Goal: Task Accomplishment & Management: Complete application form

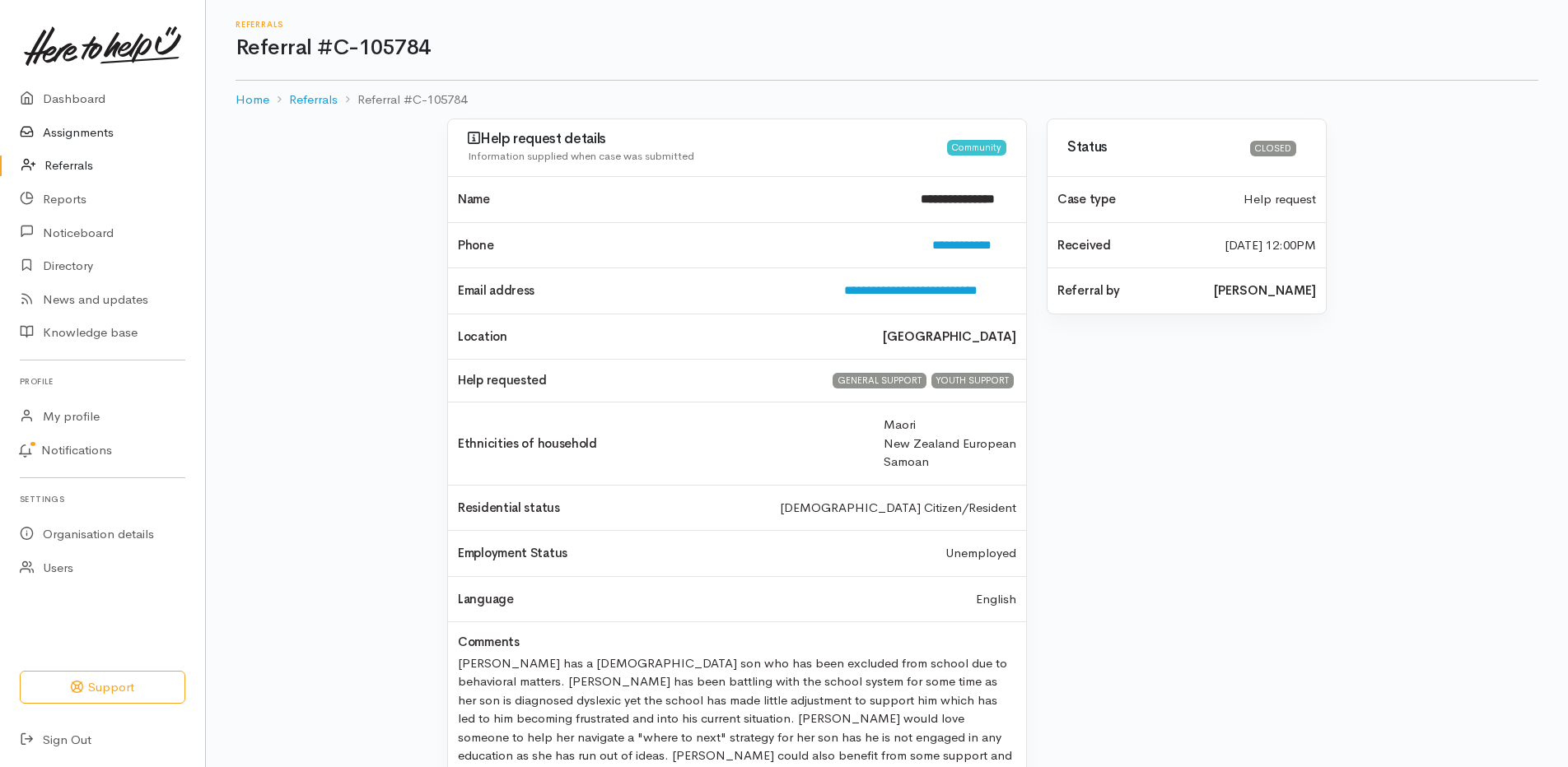
click at [79, 137] on link "Assignments" at bounding box center [102, 133] width 205 height 33
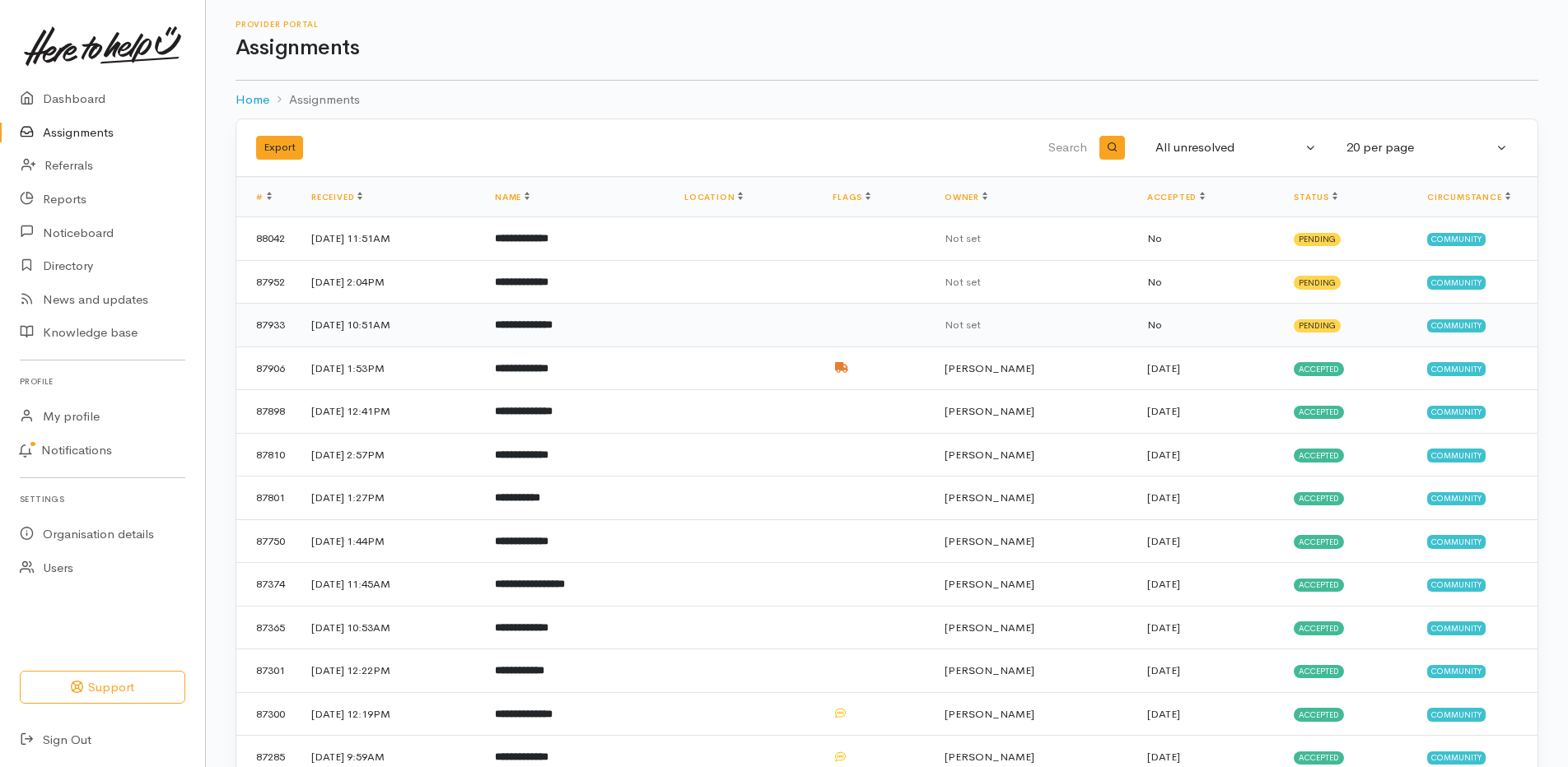
click at [552, 319] on b "**********" at bounding box center [524, 325] width 58 height 11
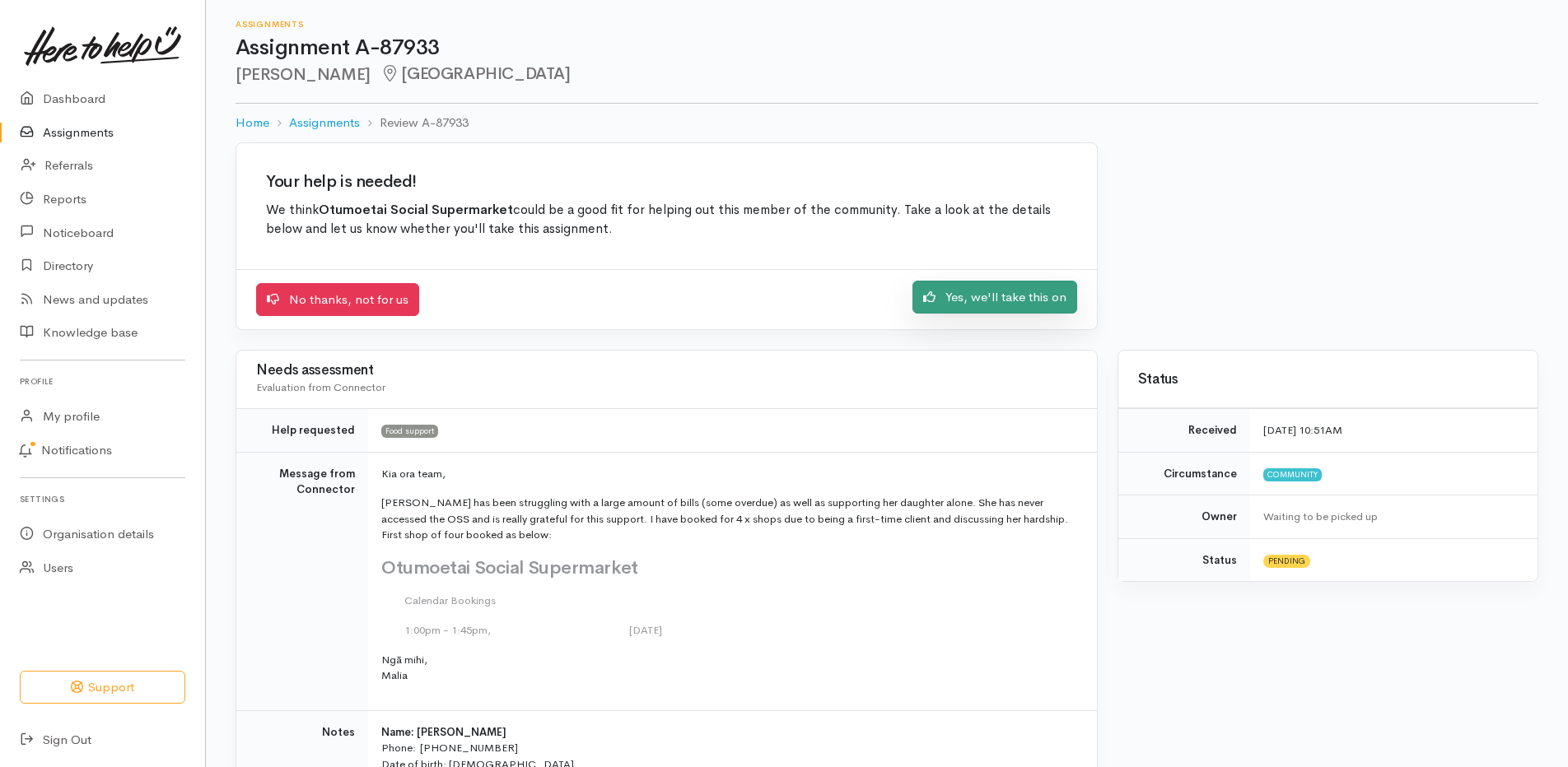
click at [974, 296] on link "Yes, we'll take this on" at bounding box center [995, 297] width 164 height 33
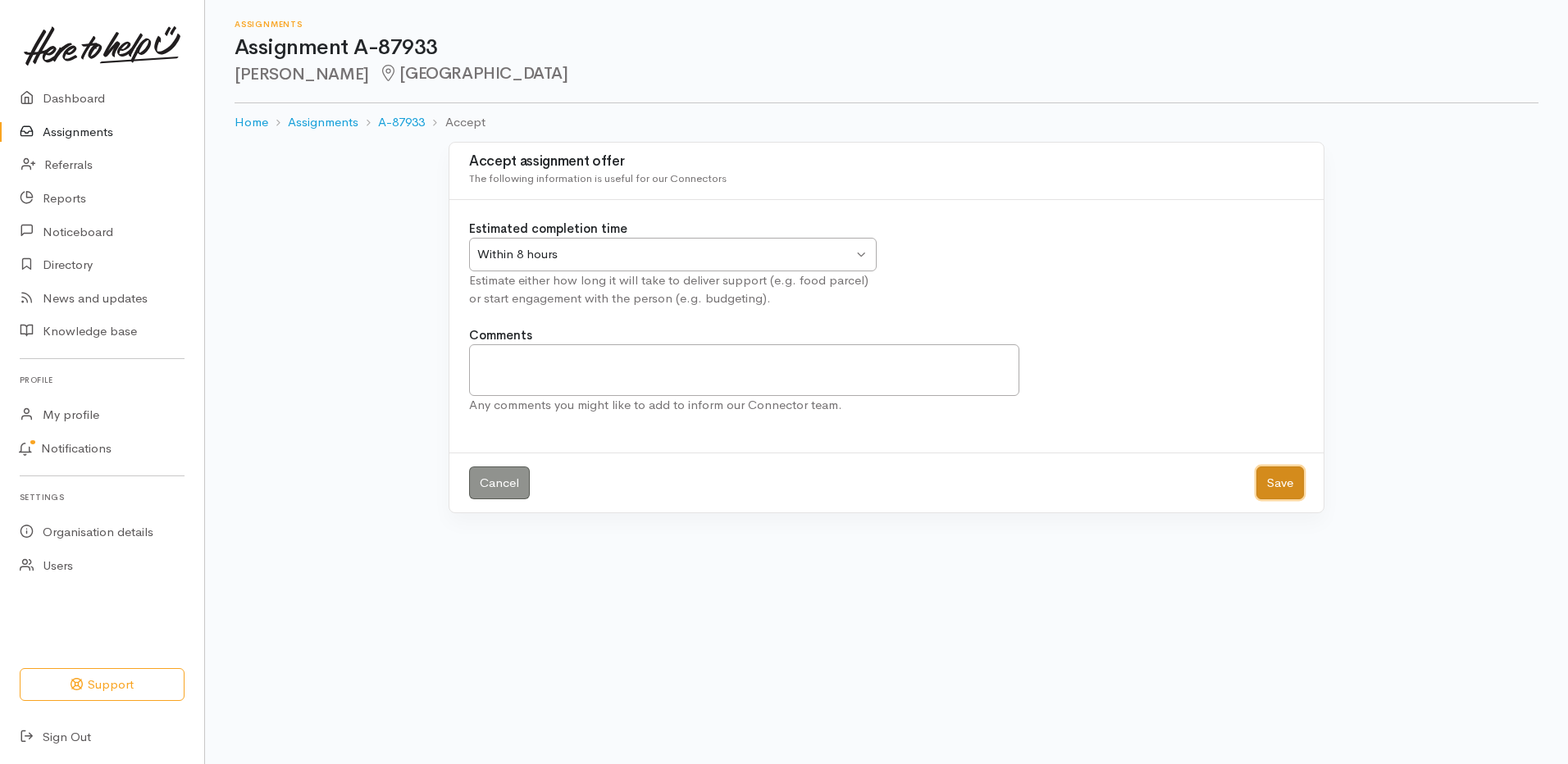
click at [1288, 480] on button "Save" at bounding box center [1280, 483] width 48 height 33
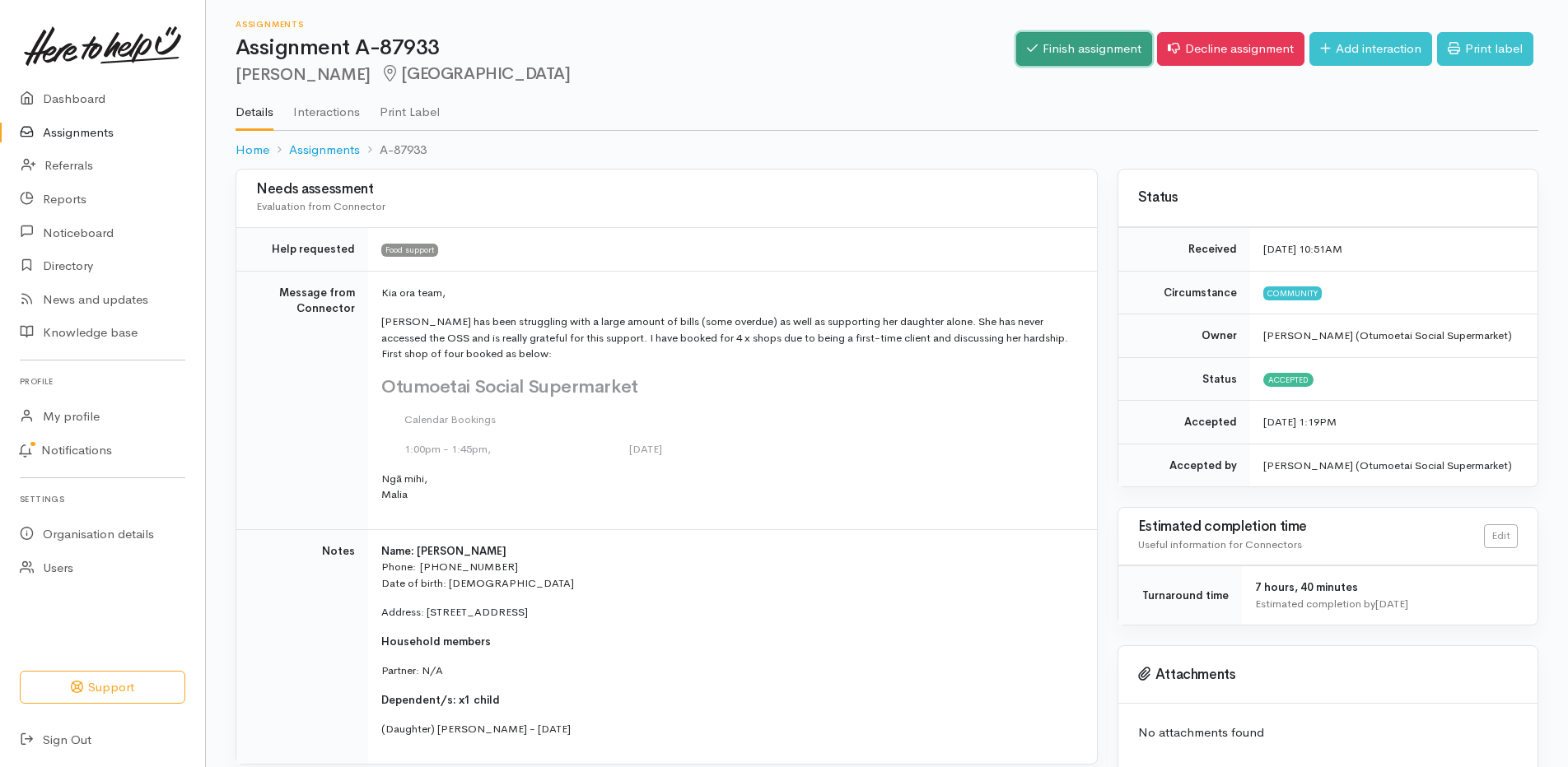
drag, startPoint x: 1076, startPoint y: 51, endPoint x: 1068, endPoint y: 59, distance: 11.3
click at [1074, 50] on link "Finish assignment" at bounding box center [1084, 49] width 136 height 33
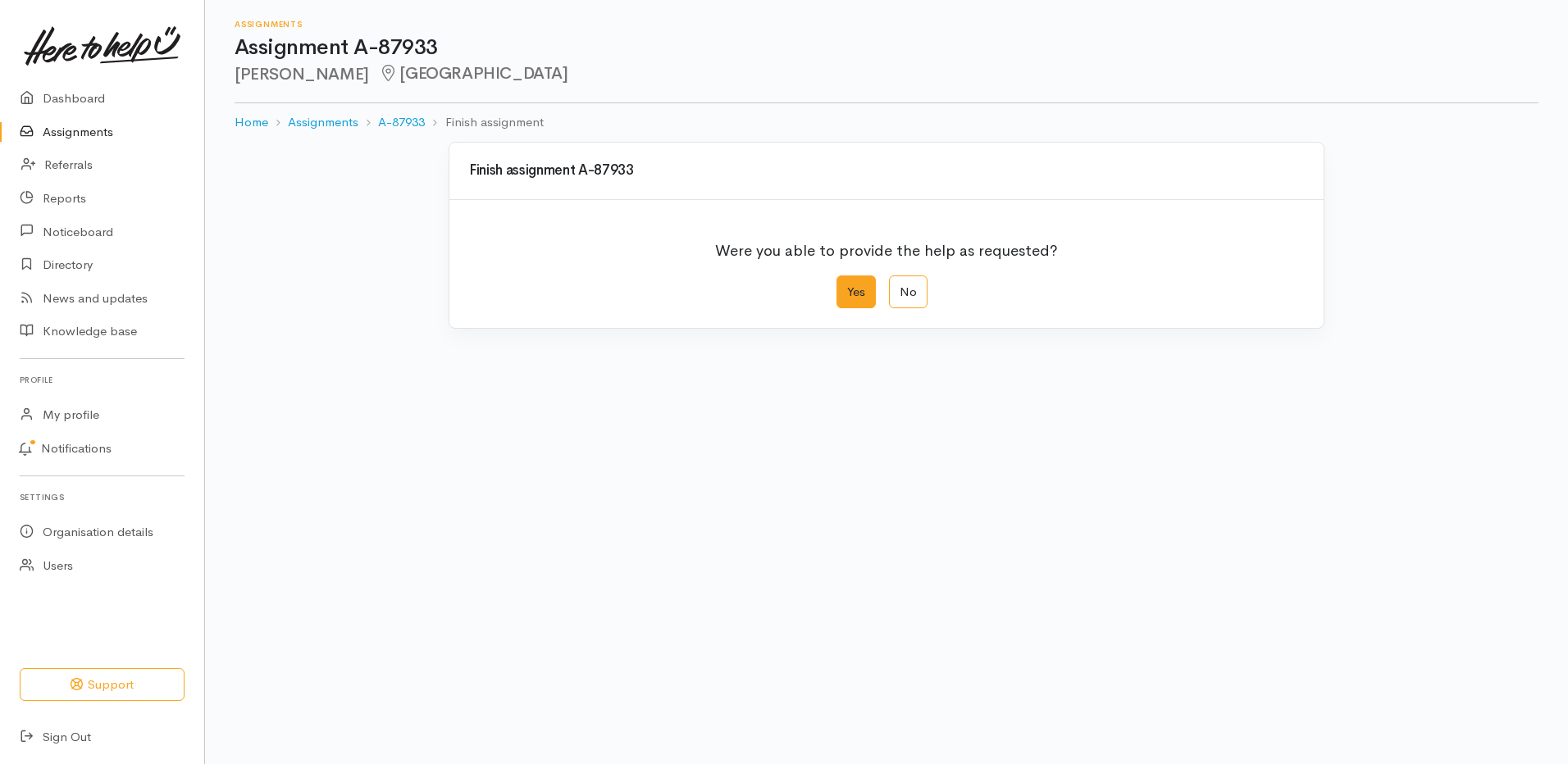
click at [854, 292] on label "Yes" at bounding box center [856, 292] width 40 height 33
click at [847, 286] on input "Yes" at bounding box center [842, 281] width 11 height 11
radio input "true"
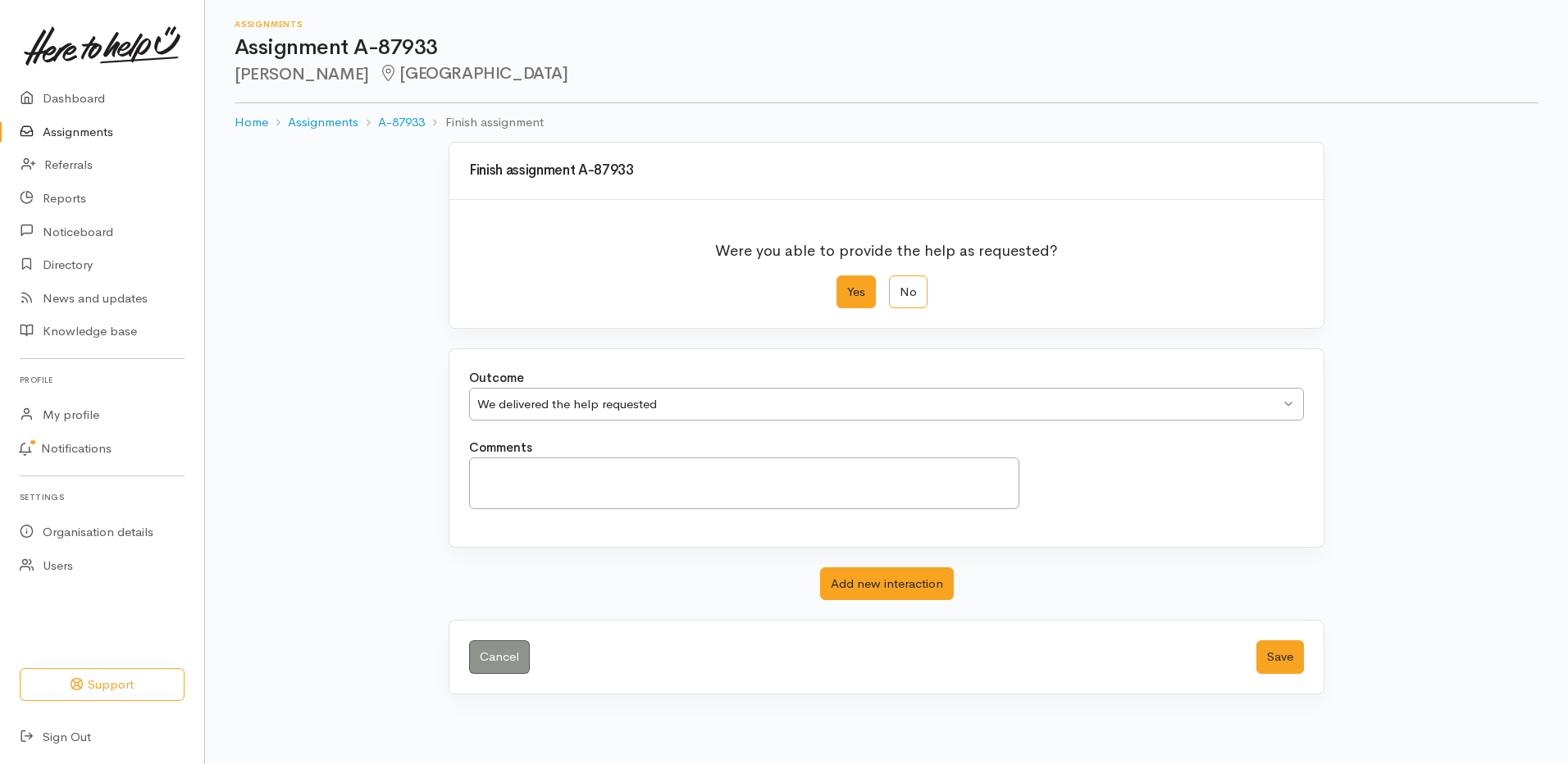
drag, startPoint x: 566, startPoint y: 456, endPoint x: 561, endPoint y: 469, distance: 13.9
click at [562, 467] on div "Comments" at bounding box center [744, 474] width 570 height 70
click at [560, 472] on textarea "Comments" at bounding box center [744, 483] width 550 height 51
drag, startPoint x: 484, startPoint y: 469, endPoint x: 445, endPoint y: 474, distance: 39.3
click at [445, 474] on div "Finish assignment A-87933 Were you able to provide the help as requested? Yes N…" at bounding box center [886, 418] width 935 height 553
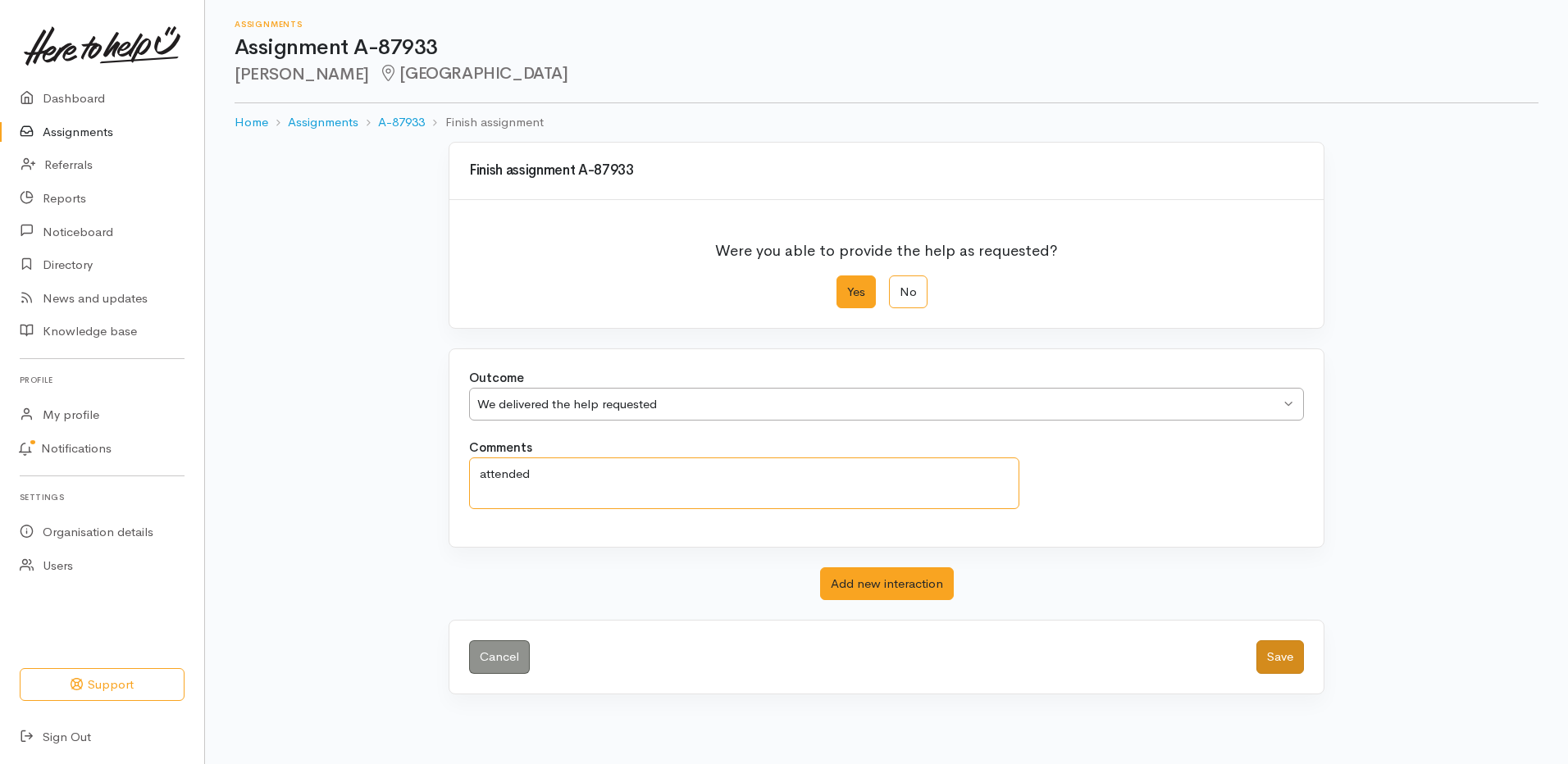
type textarea "attended"
click at [1271, 646] on button "Save" at bounding box center [1280, 657] width 48 height 33
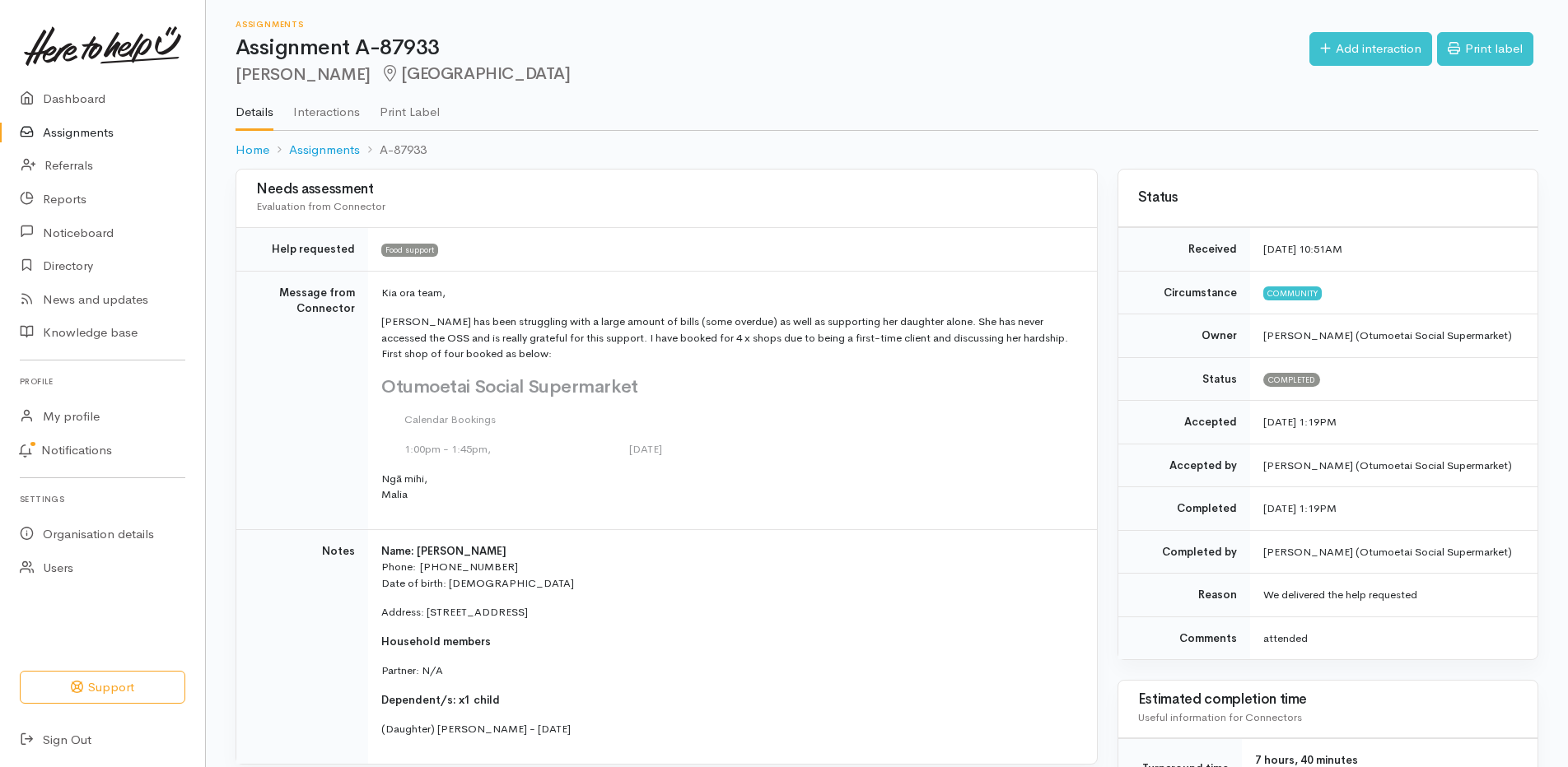
click at [92, 125] on link "Assignments" at bounding box center [102, 133] width 205 height 33
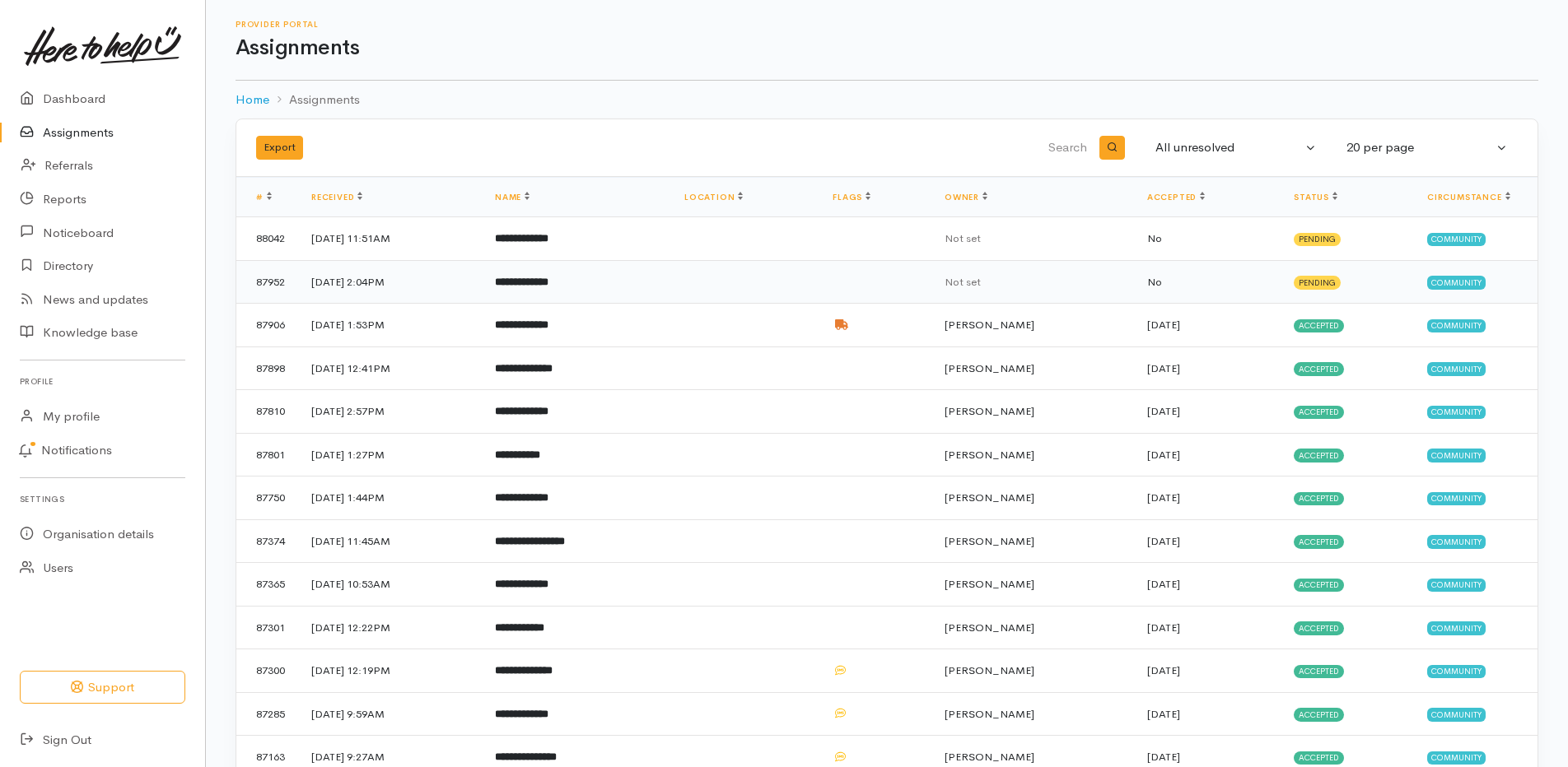
click at [549, 282] on b "**********" at bounding box center [521, 282] width 53 height 11
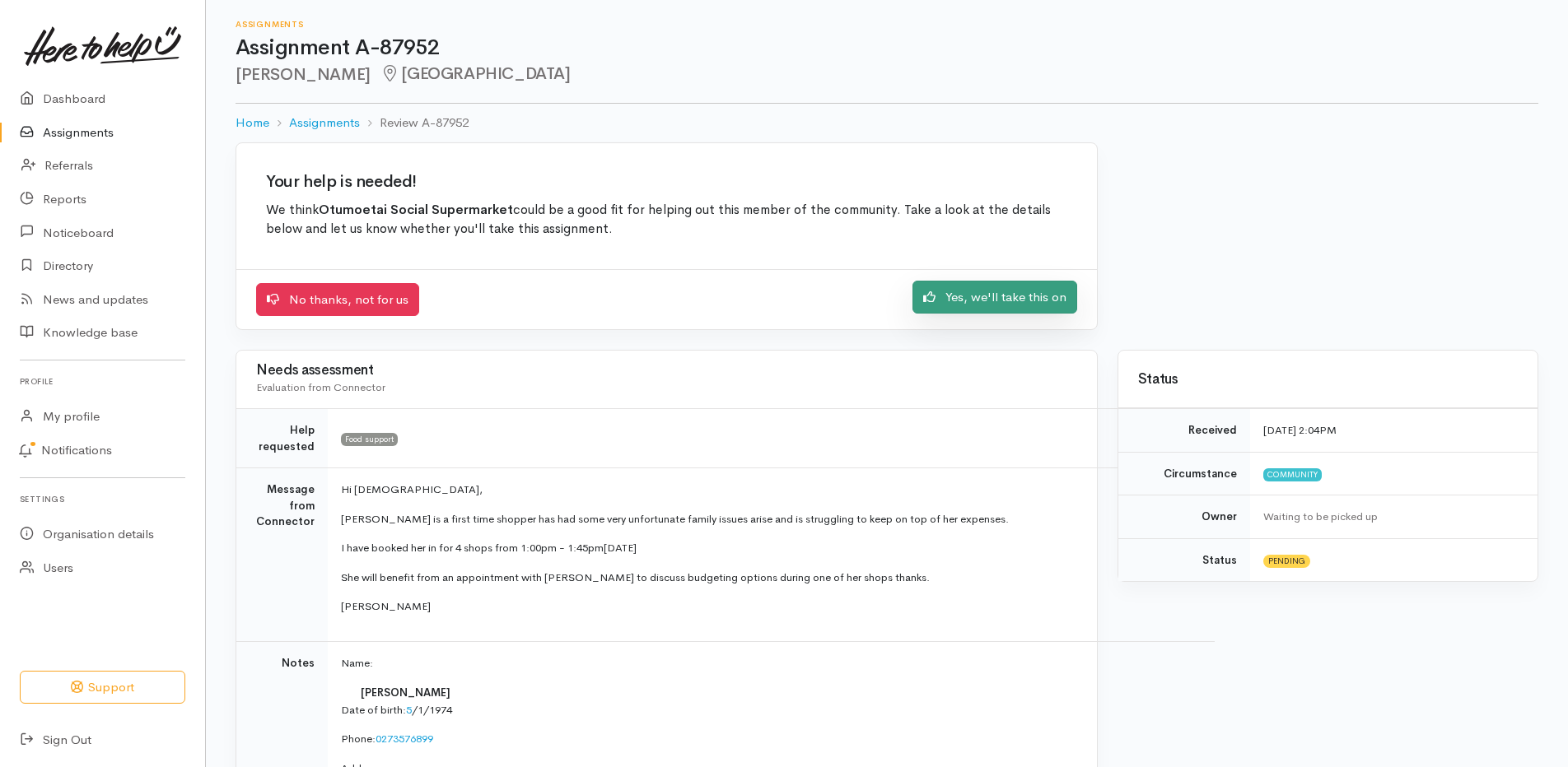
click at [1041, 296] on link "Yes, we'll take this on" at bounding box center [995, 297] width 164 height 33
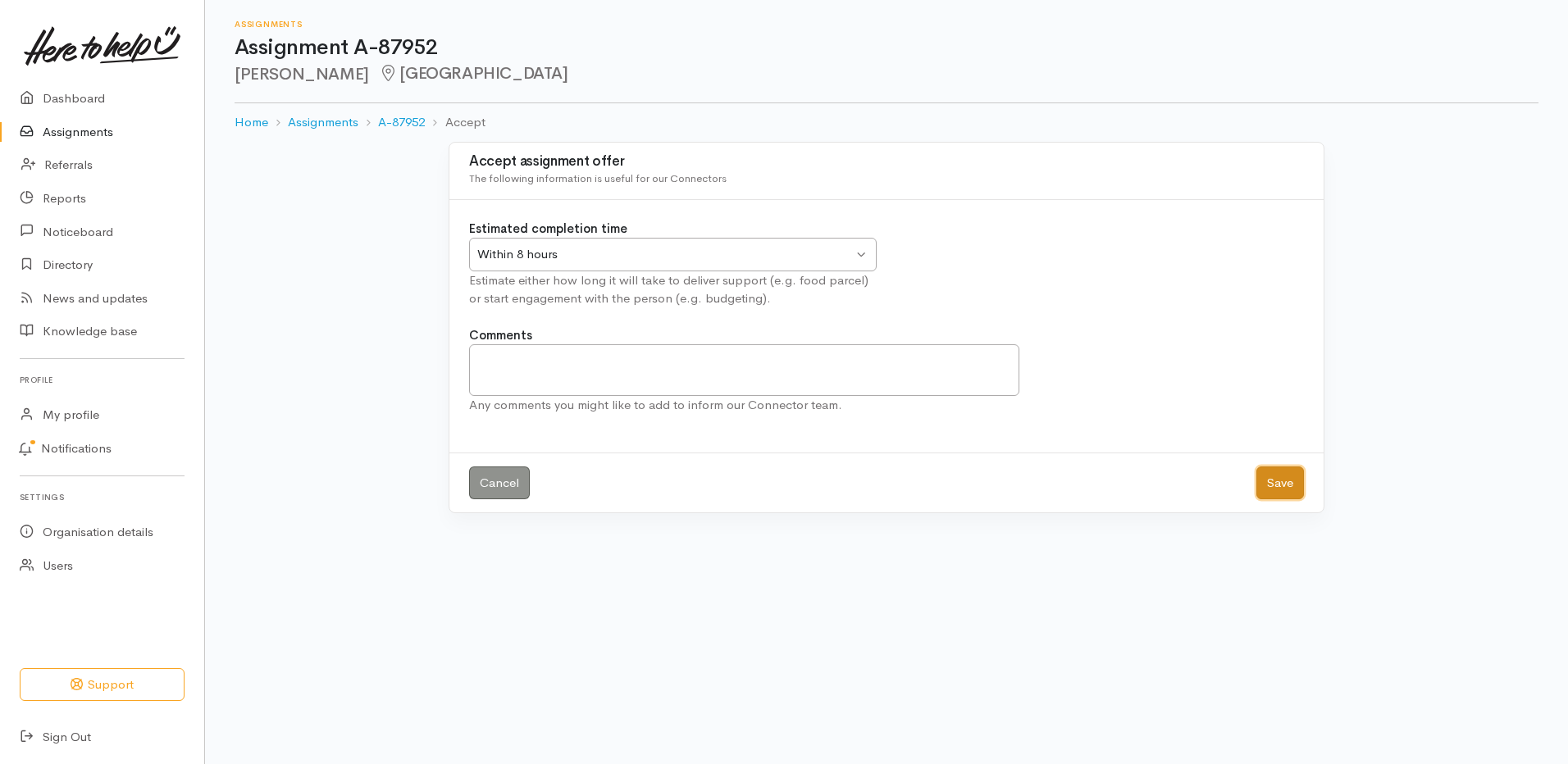
click at [1283, 476] on button "Save" at bounding box center [1280, 483] width 48 height 33
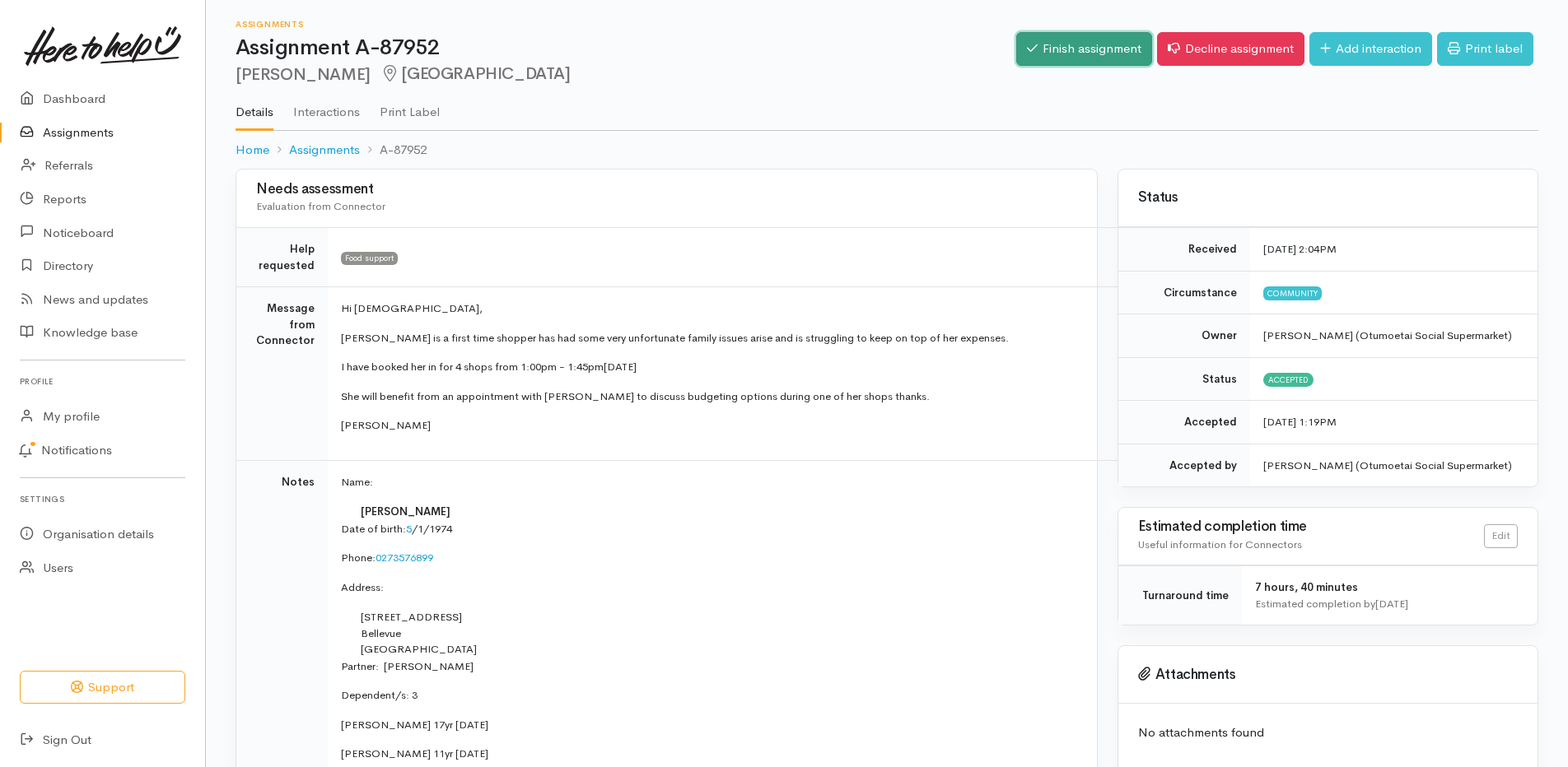
drag, startPoint x: 1029, startPoint y: 41, endPoint x: 1003, endPoint y: 43, distance: 26.1
click at [1027, 40] on link "Finish assignment" at bounding box center [1084, 49] width 136 height 33
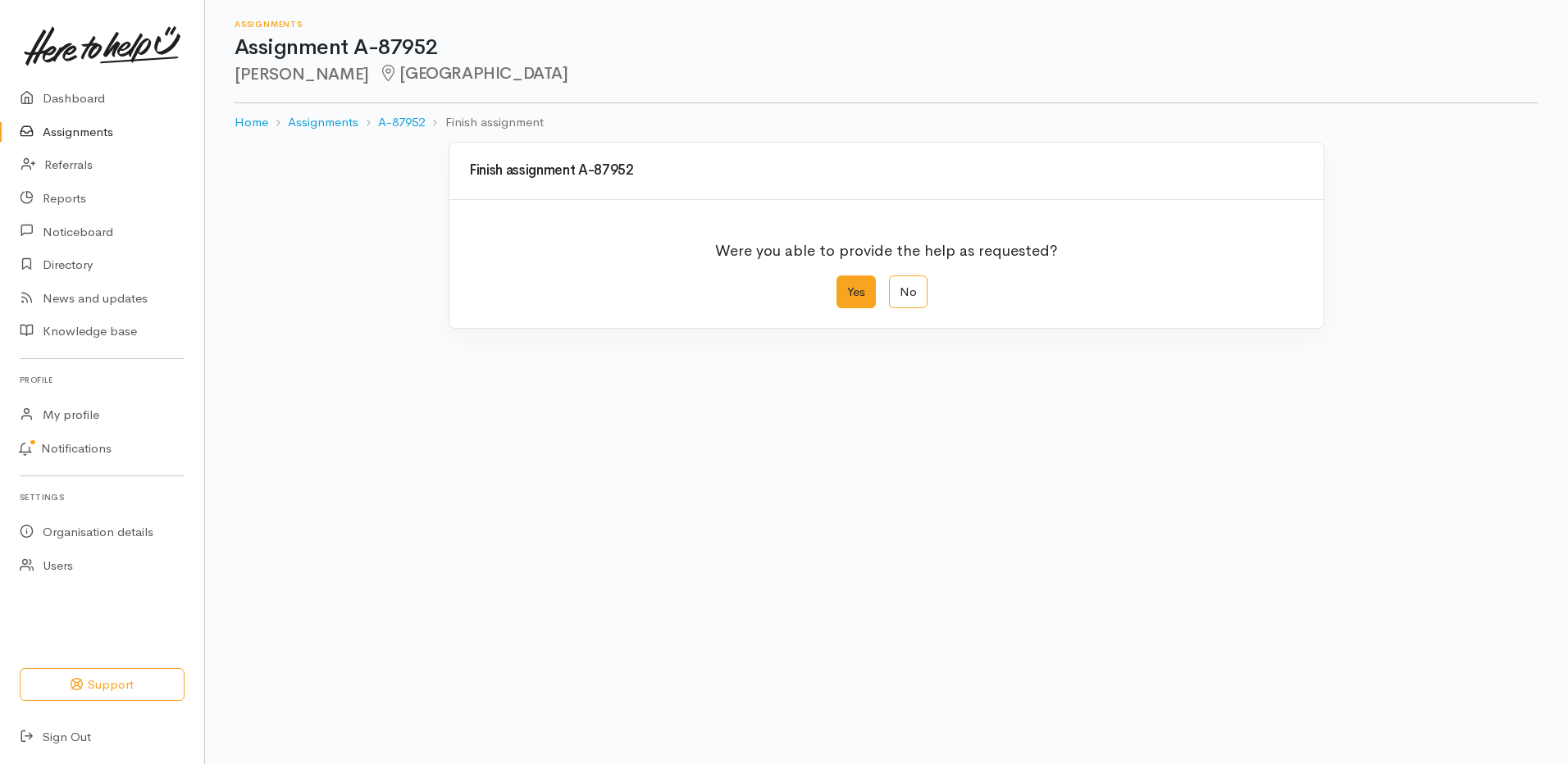
click at [851, 298] on label "Yes" at bounding box center [856, 292] width 40 height 33
click at [847, 286] on input "Yes" at bounding box center [842, 281] width 11 height 11
radio input "true"
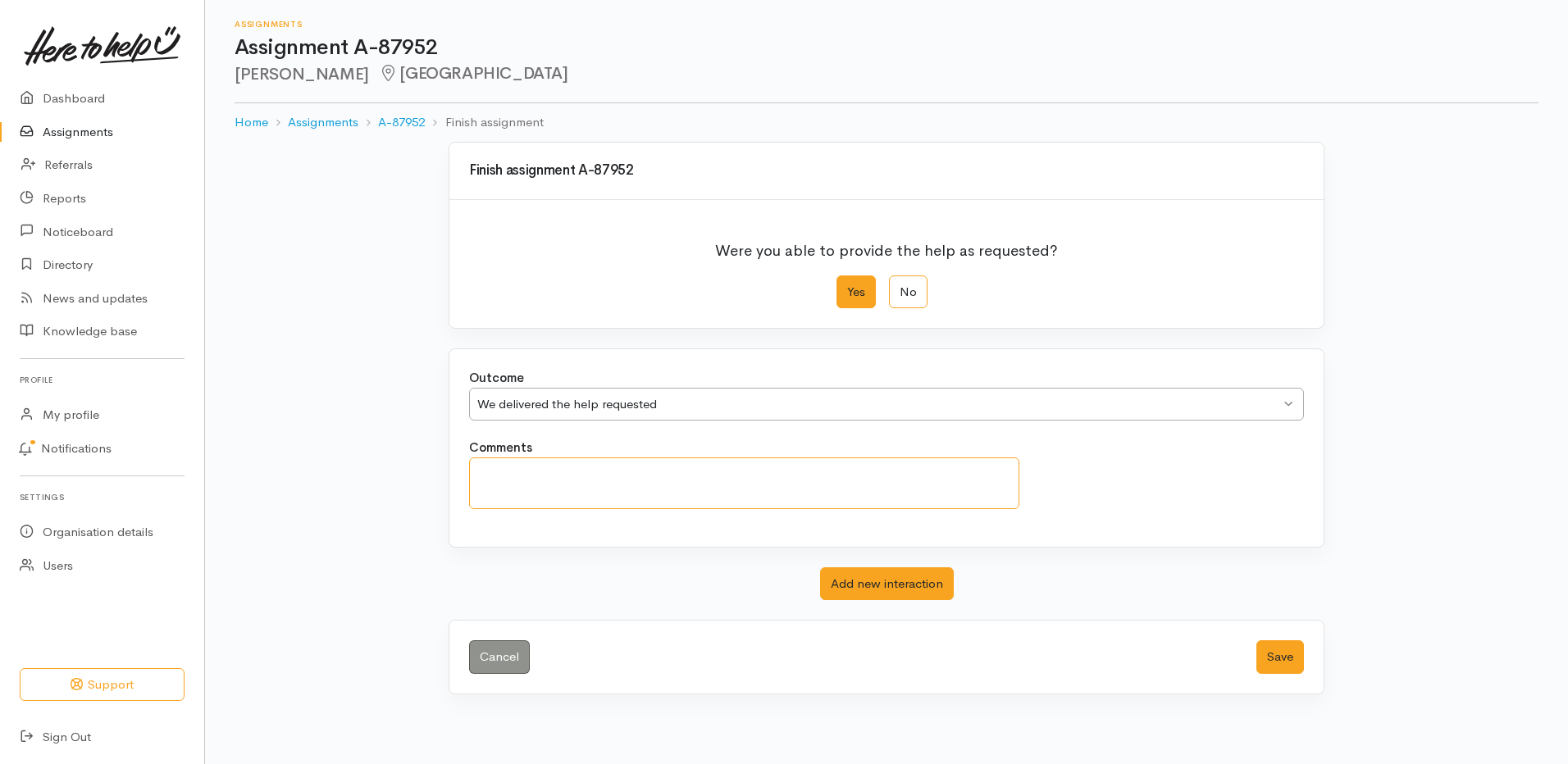
click at [583, 476] on textarea "Comments" at bounding box center [744, 483] width 550 height 51
paste textarea "attended"
type textarea "attended"
click at [1269, 651] on button "Save" at bounding box center [1280, 657] width 48 height 33
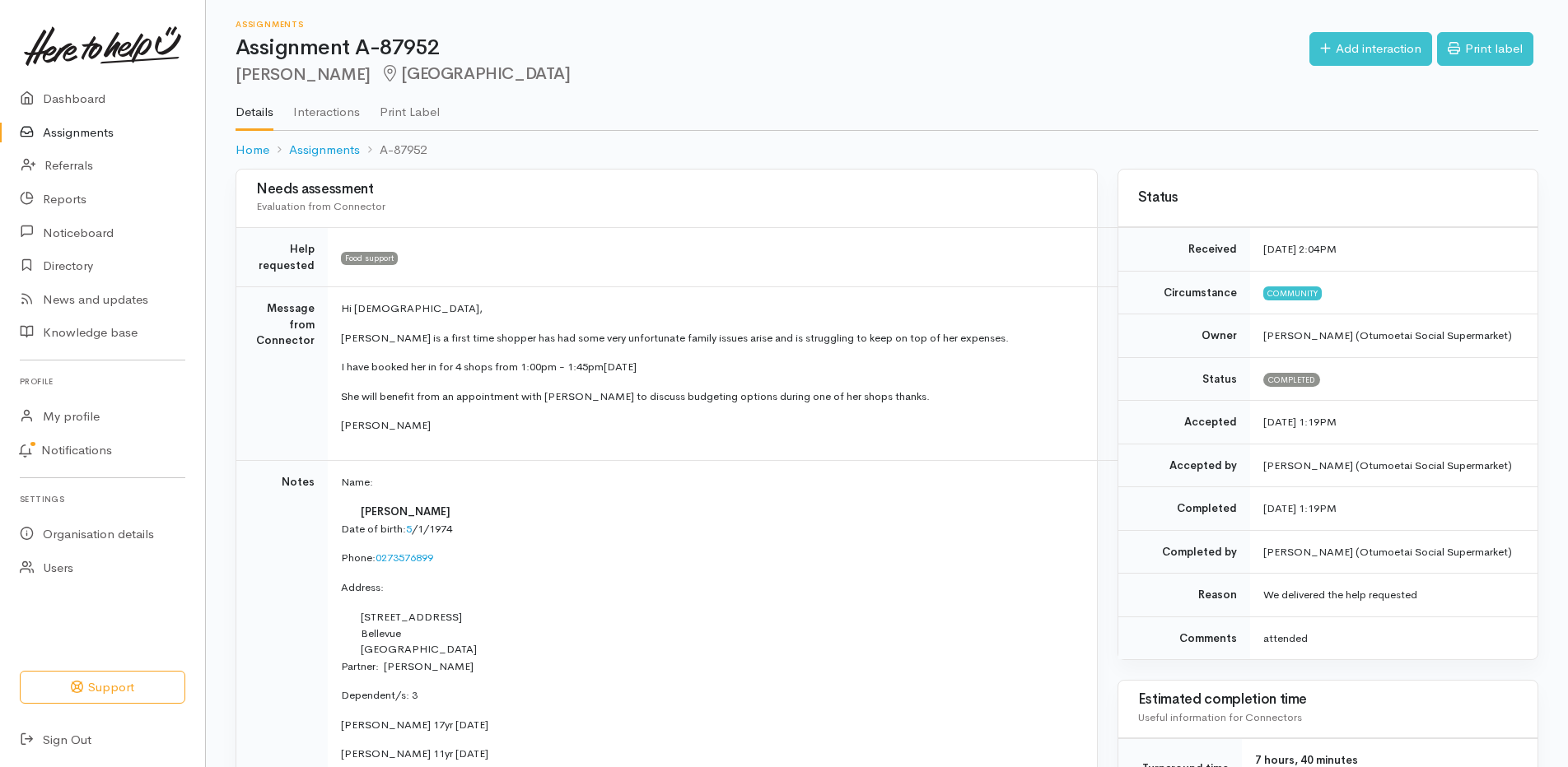
click at [74, 127] on link "Assignments" at bounding box center [102, 133] width 205 height 33
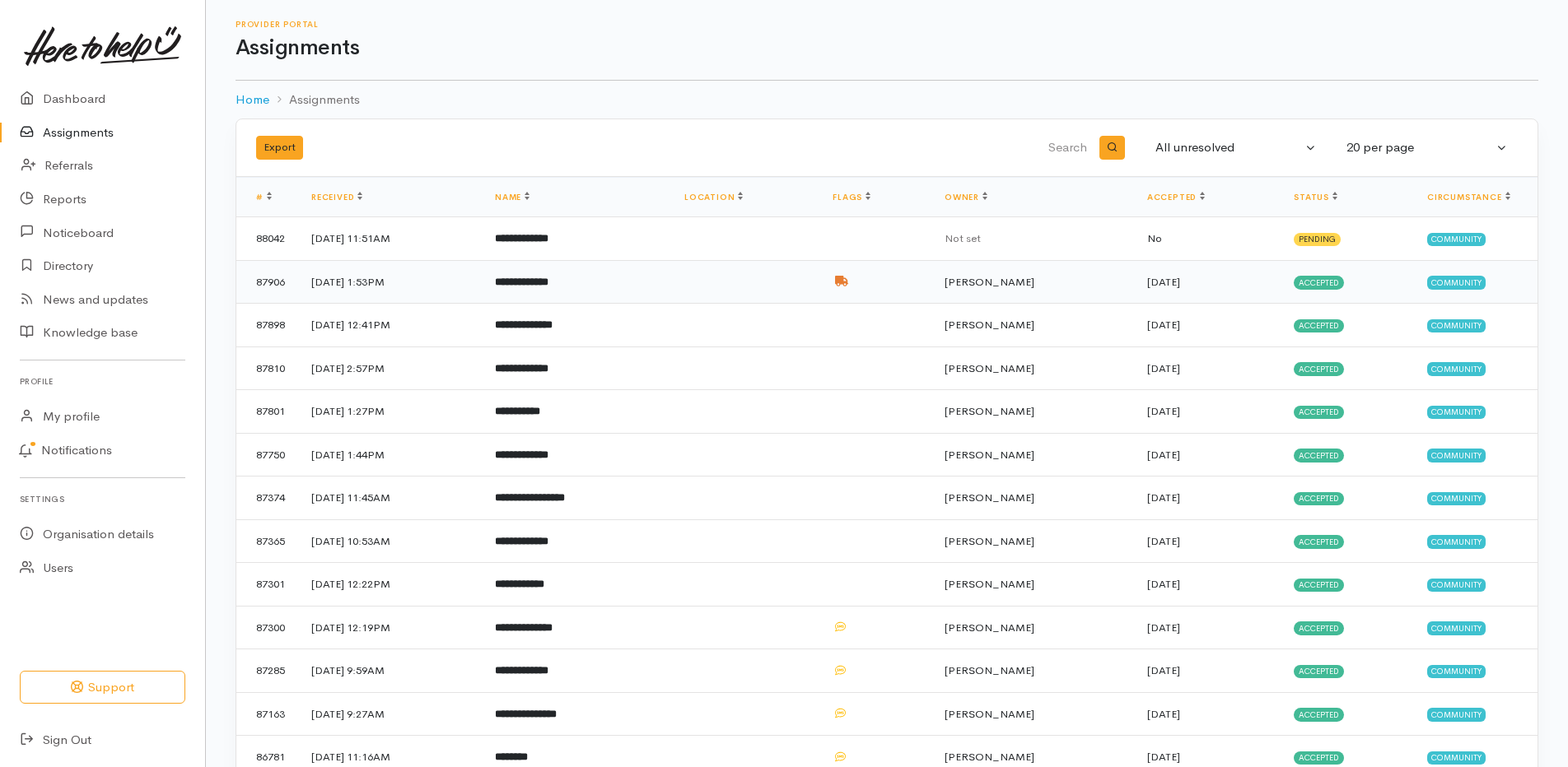
click at [549, 282] on b "**********" at bounding box center [521, 282] width 53 height 11
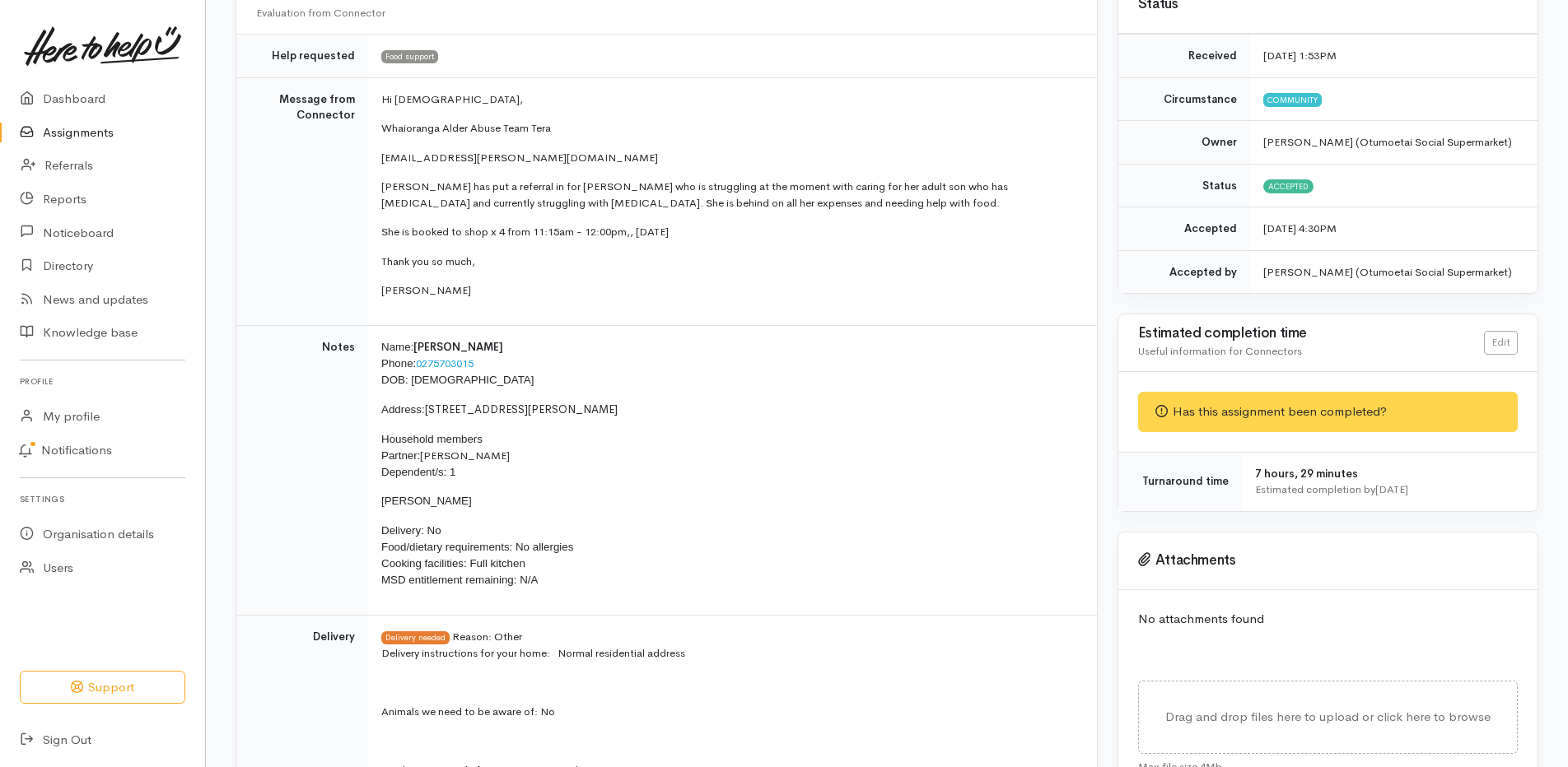
scroll to position [164, 0]
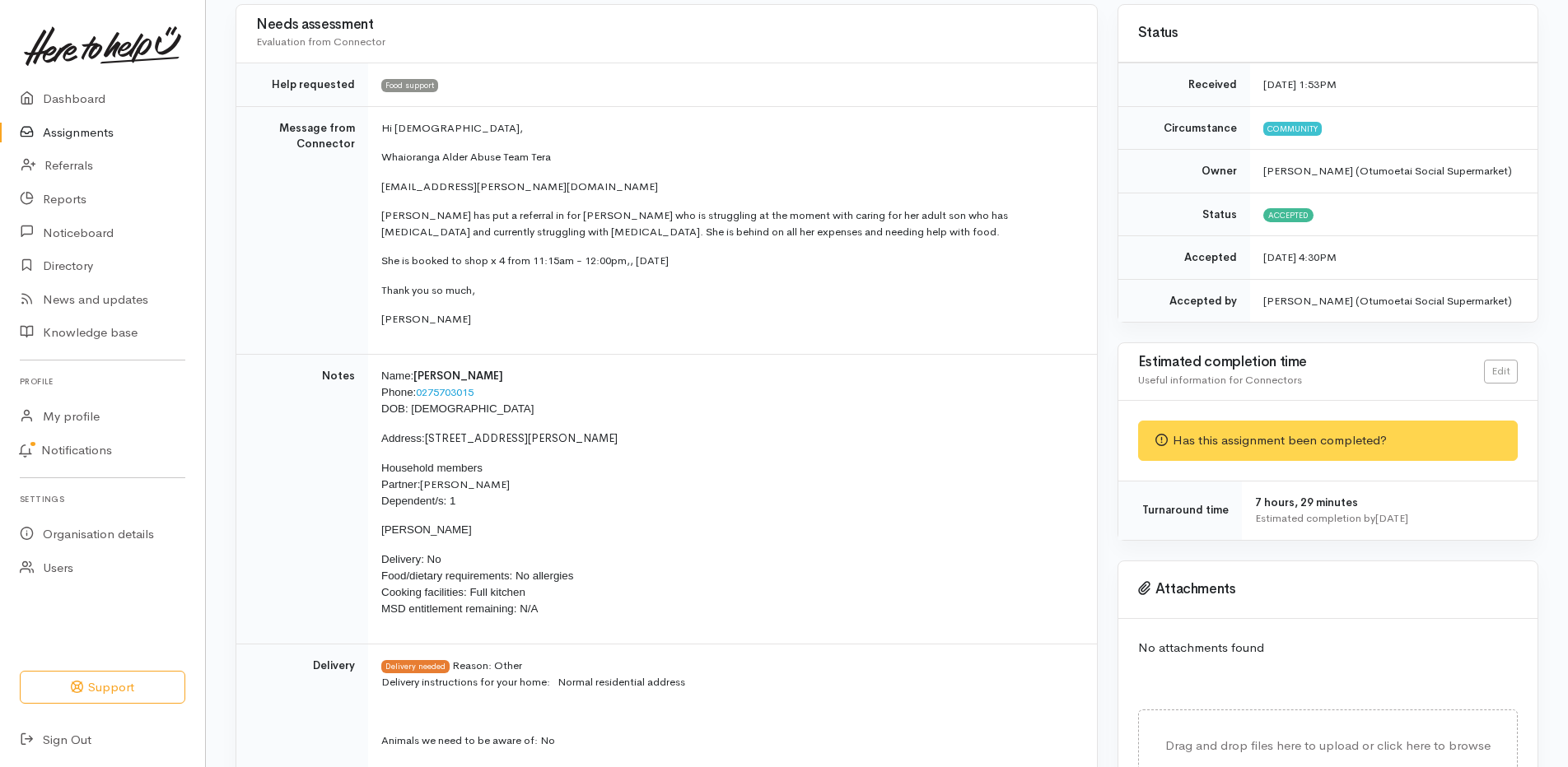
click at [79, 124] on link "Assignments" at bounding box center [102, 133] width 205 height 33
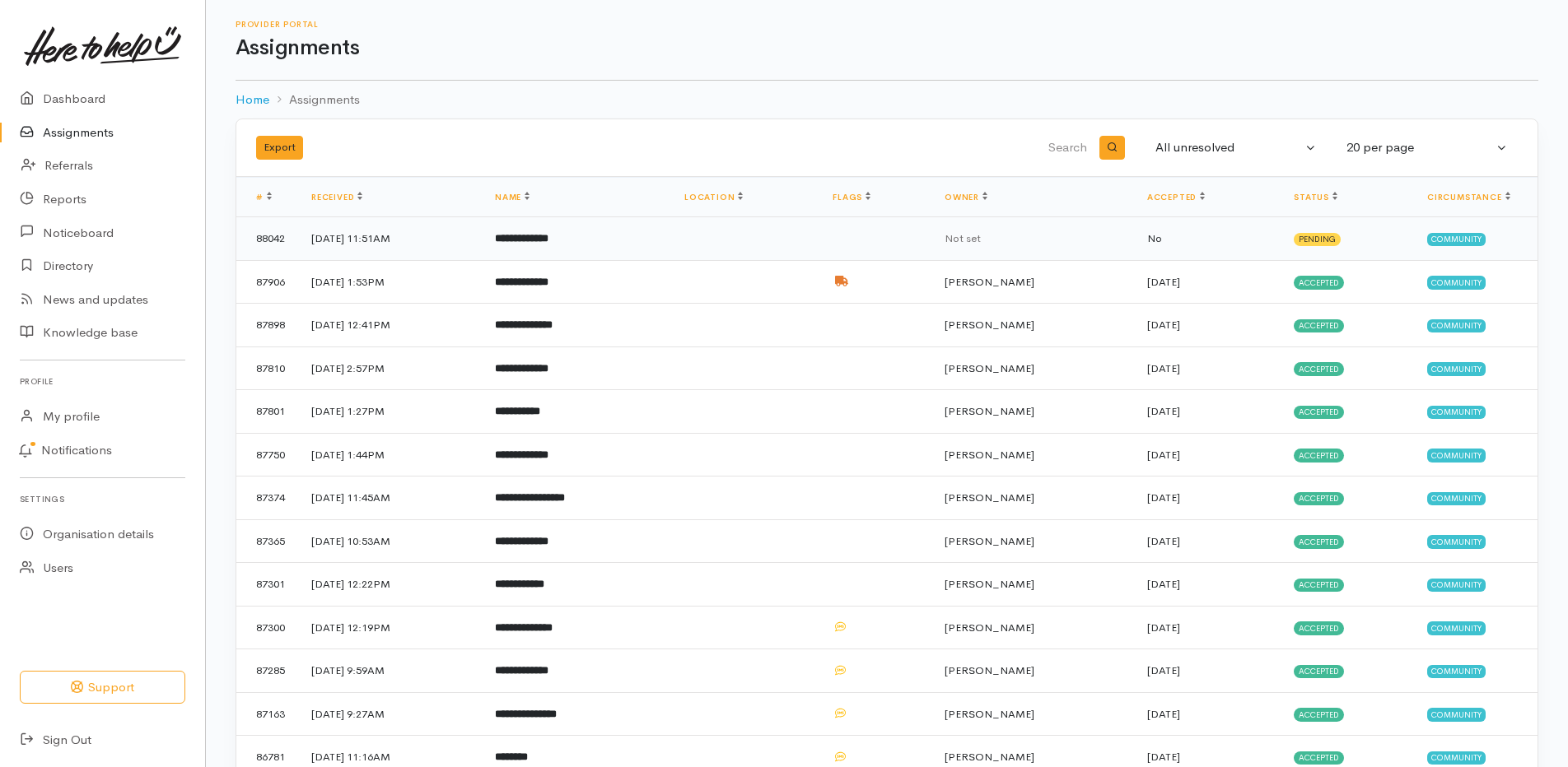
click at [549, 236] on b "**********" at bounding box center [521, 238] width 53 height 11
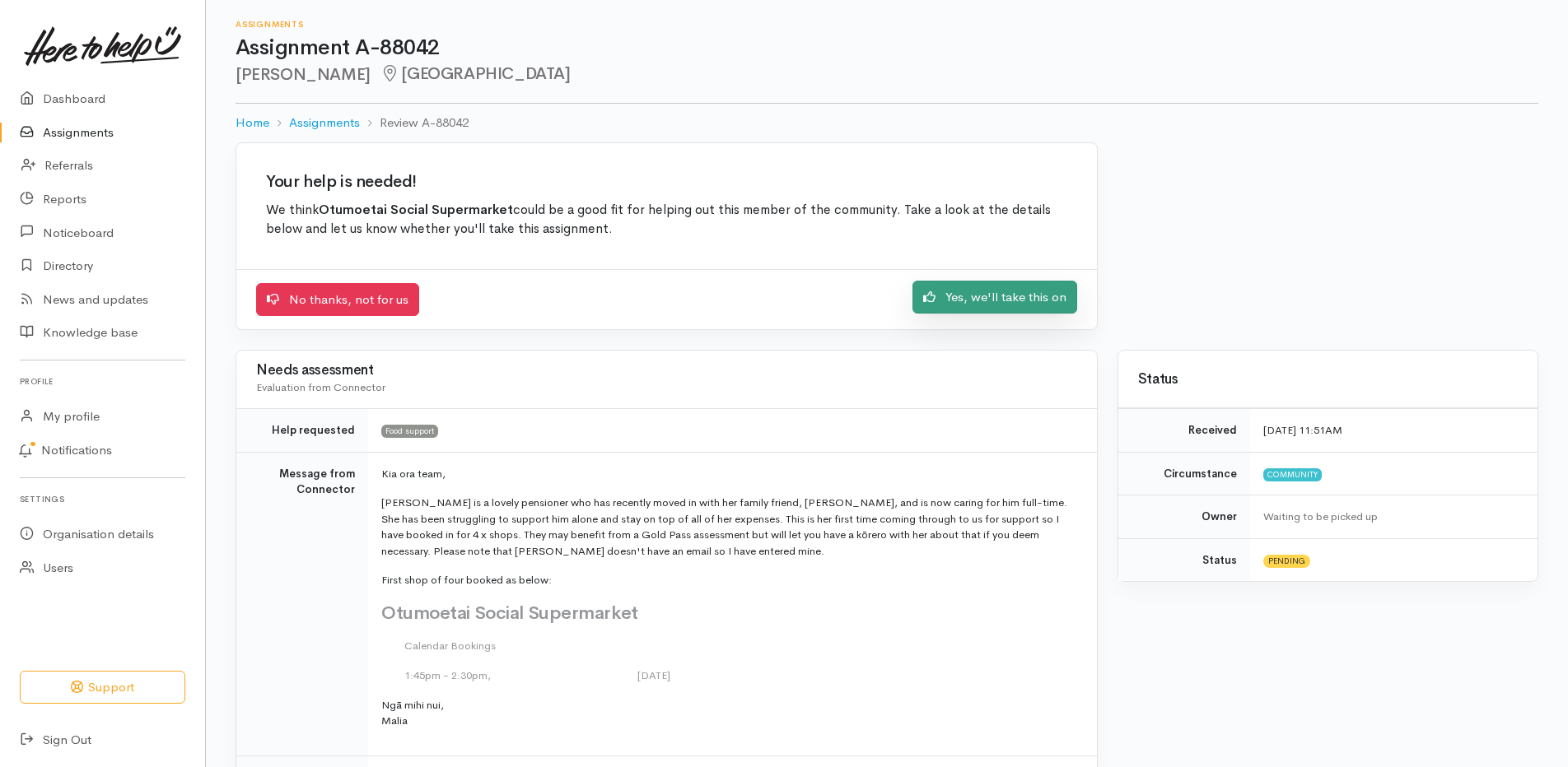
click at [1006, 299] on link "Yes, we'll take this on" at bounding box center [995, 297] width 164 height 33
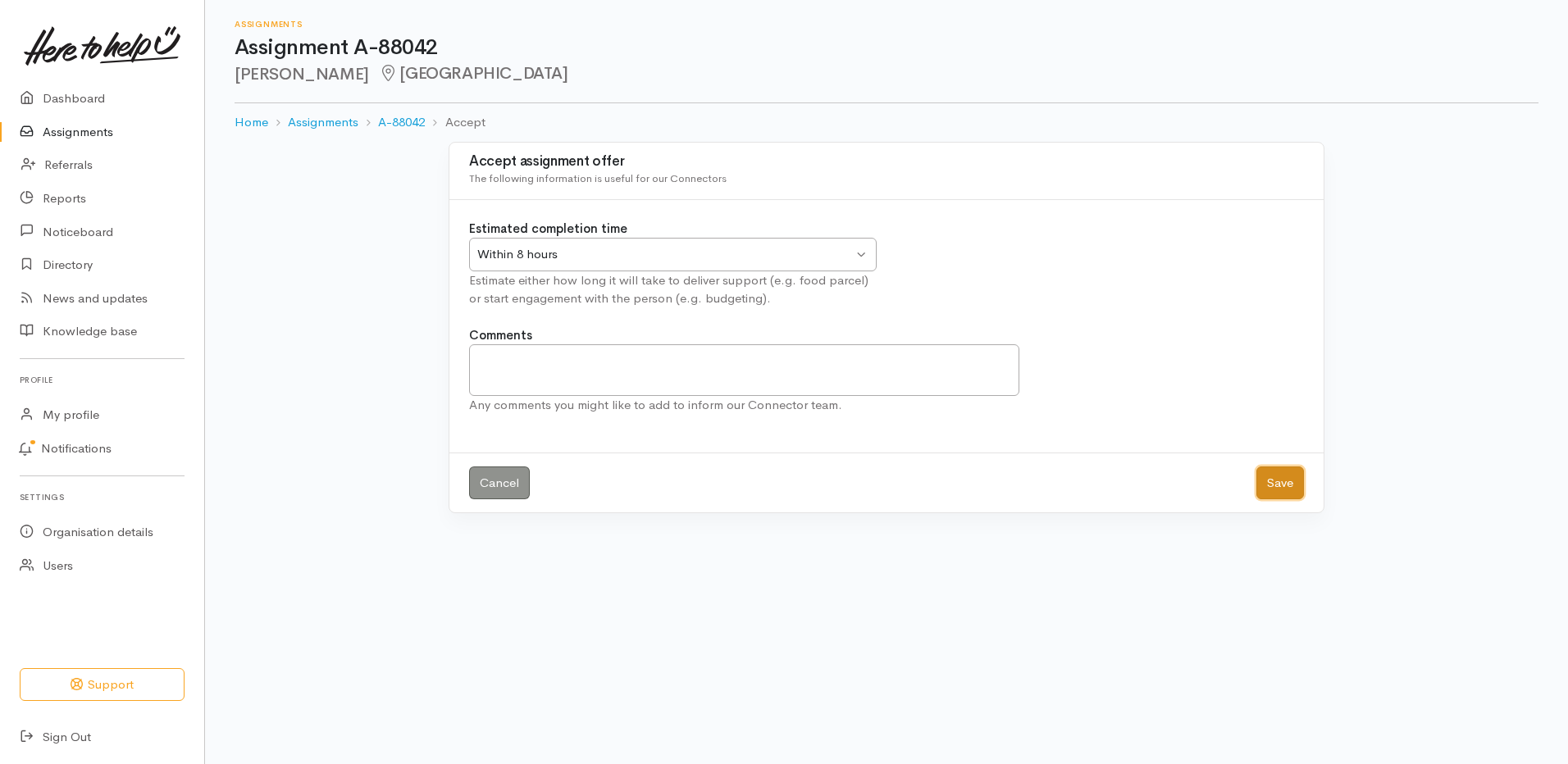
click at [1281, 481] on button "Save" at bounding box center [1280, 483] width 48 height 33
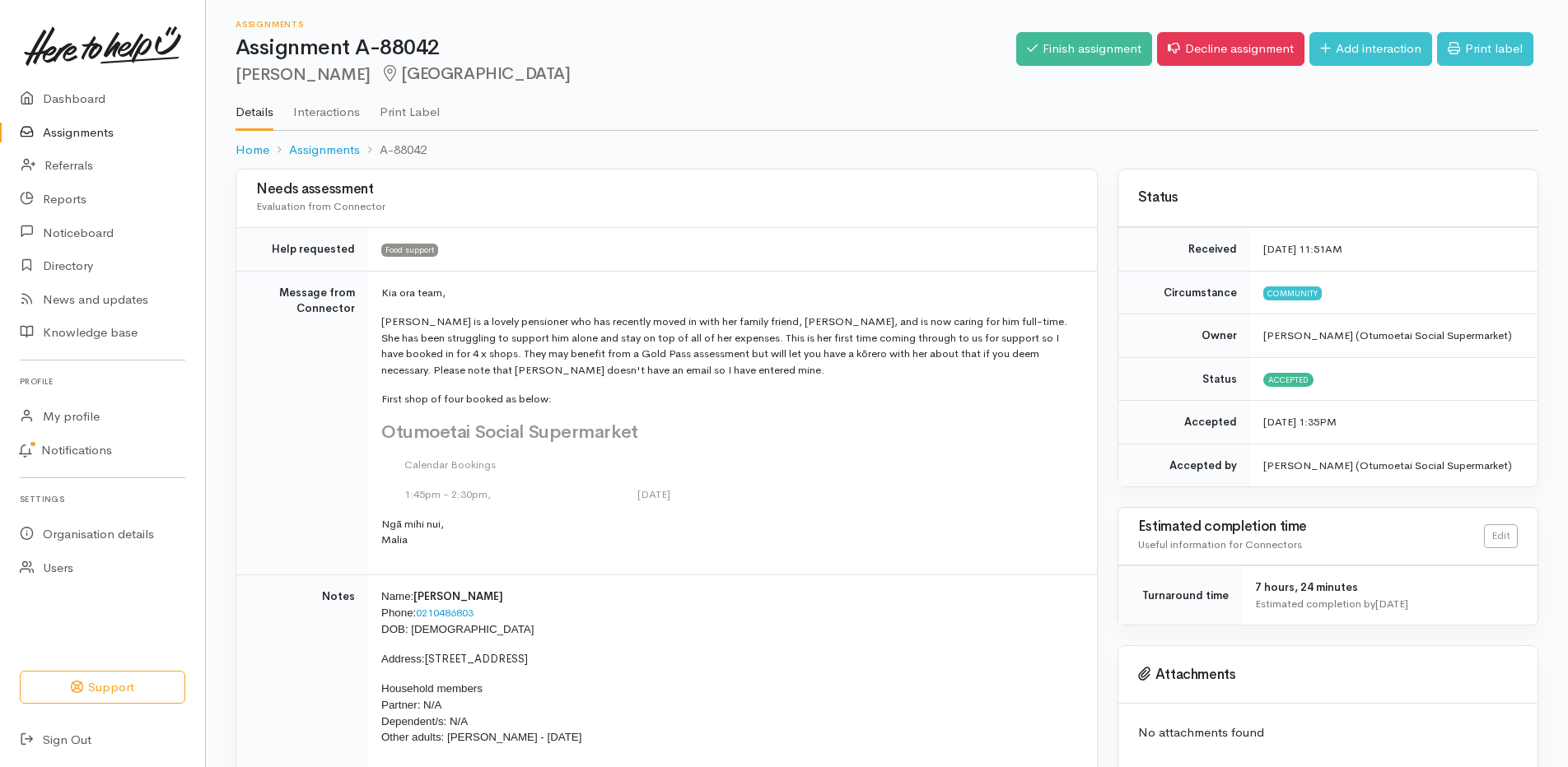
click at [85, 133] on link "Assignments" at bounding box center [102, 133] width 205 height 33
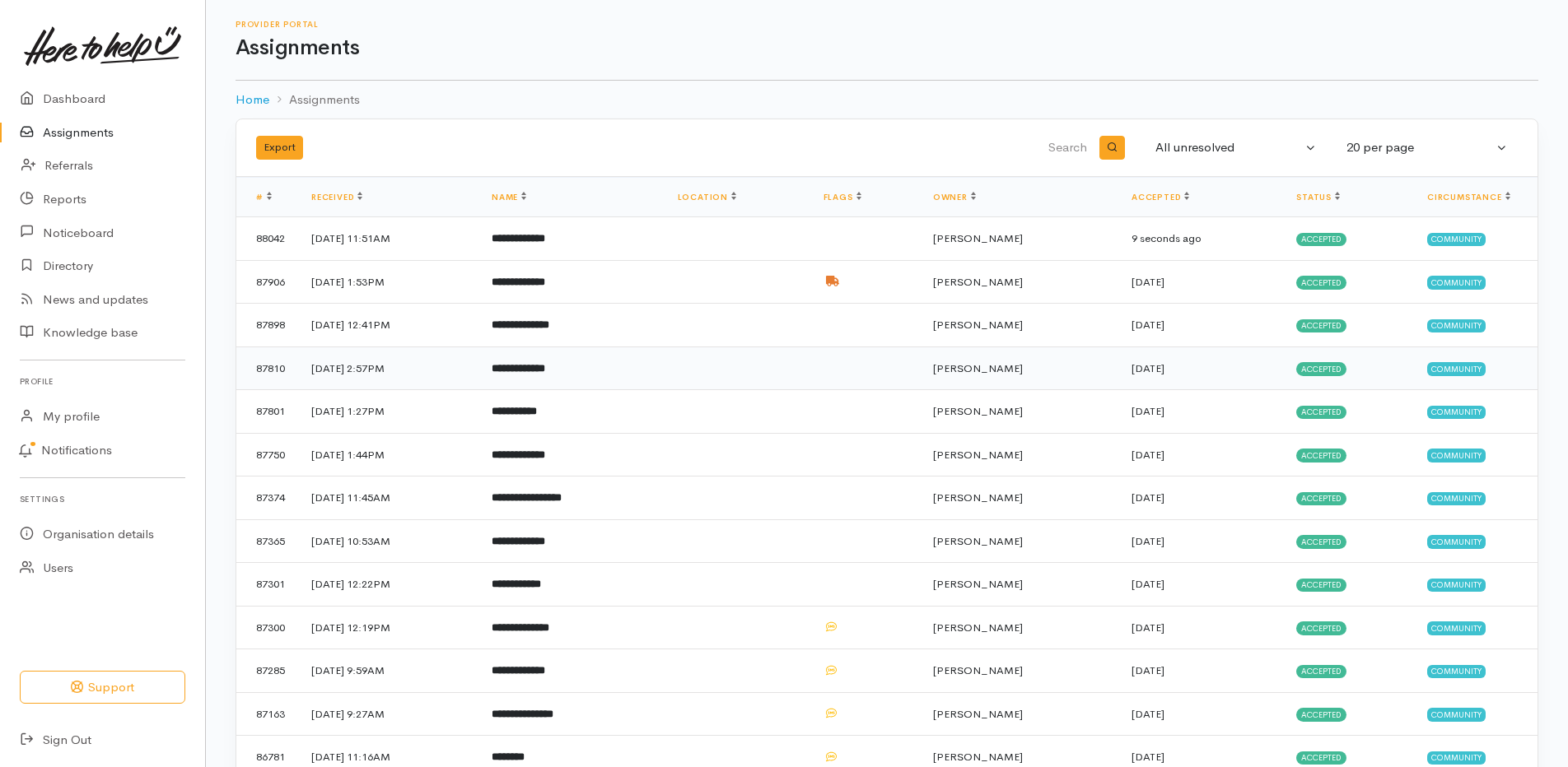
click at [545, 363] on b "**********" at bounding box center [518, 368] width 53 height 11
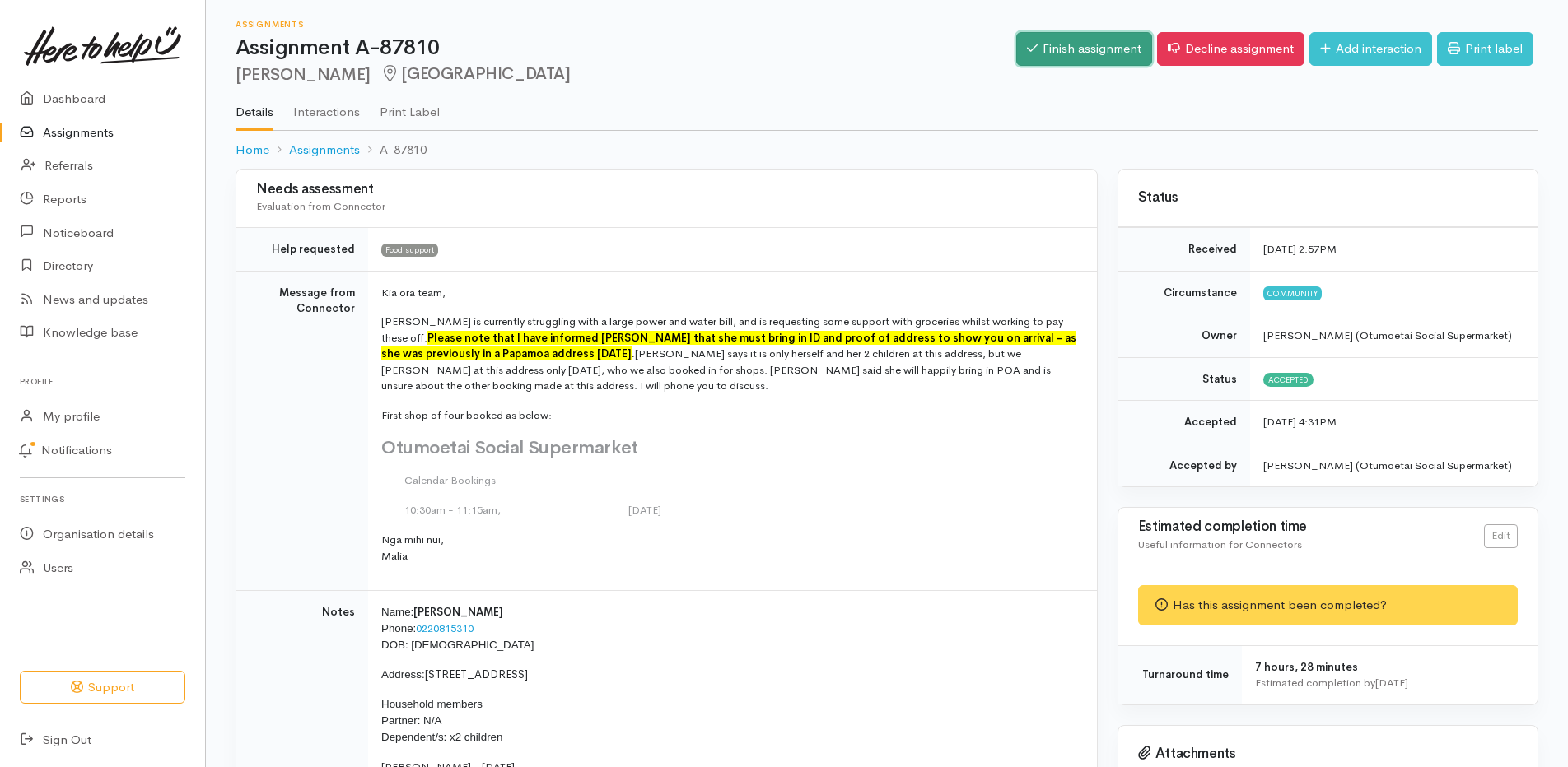
click at [1091, 48] on link "Finish assignment" at bounding box center [1084, 49] width 136 height 33
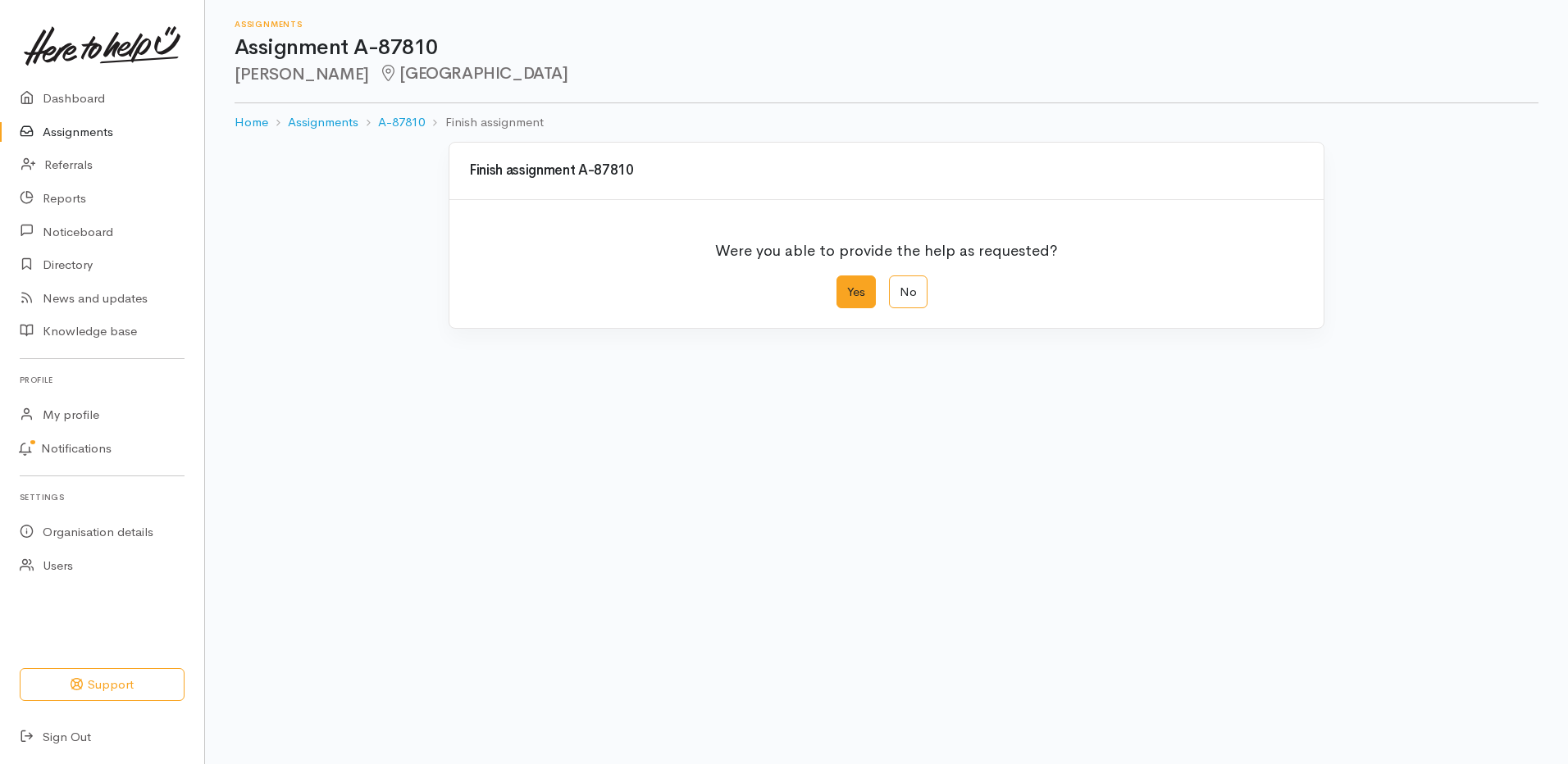
click at [855, 300] on label "Yes" at bounding box center [856, 292] width 40 height 33
click at [847, 286] on input "Yes" at bounding box center [842, 281] width 11 height 11
radio input "true"
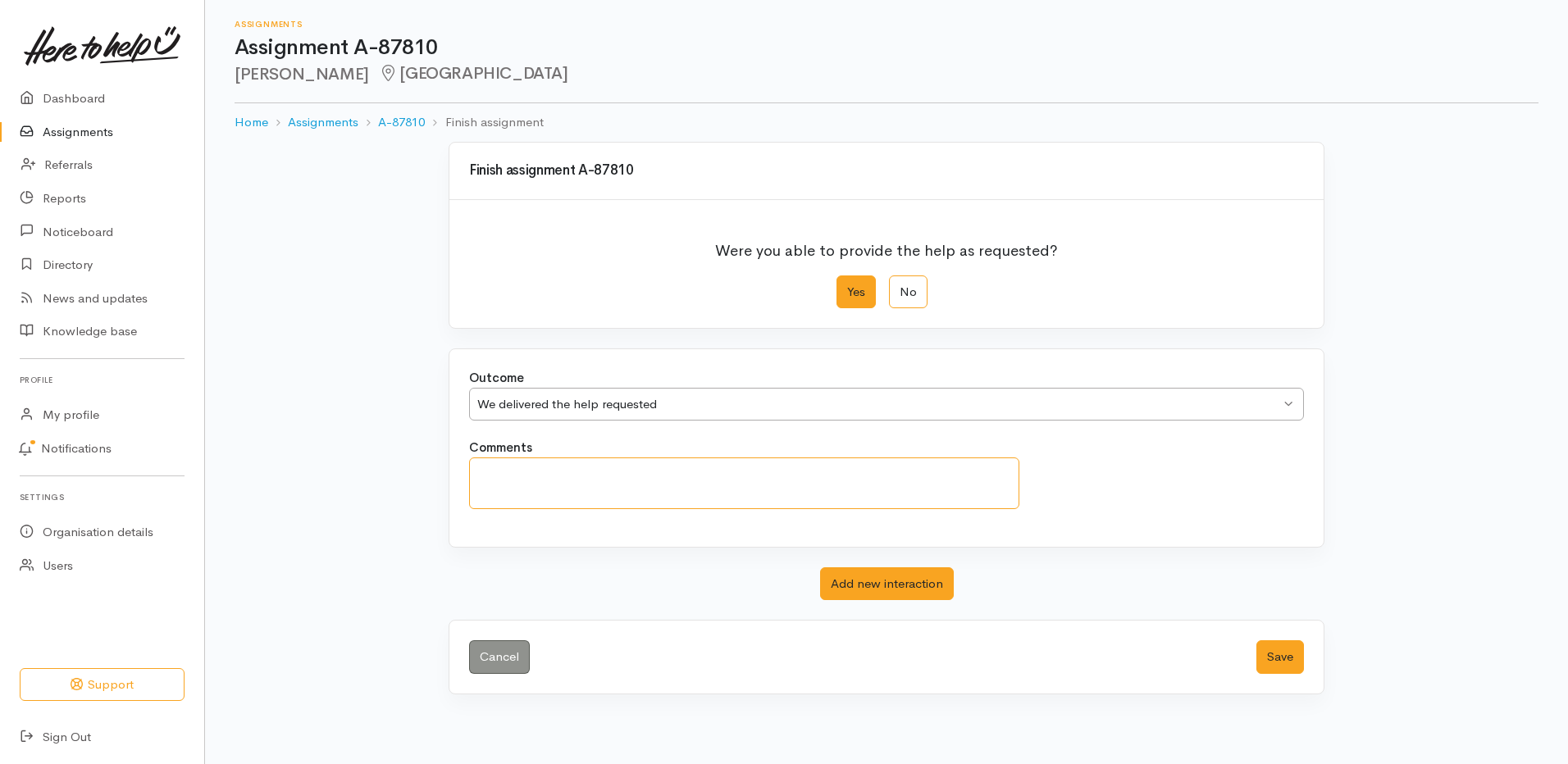
click at [717, 477] on textarea "Comments" at bounding box center [744, 483] width 550 height 51
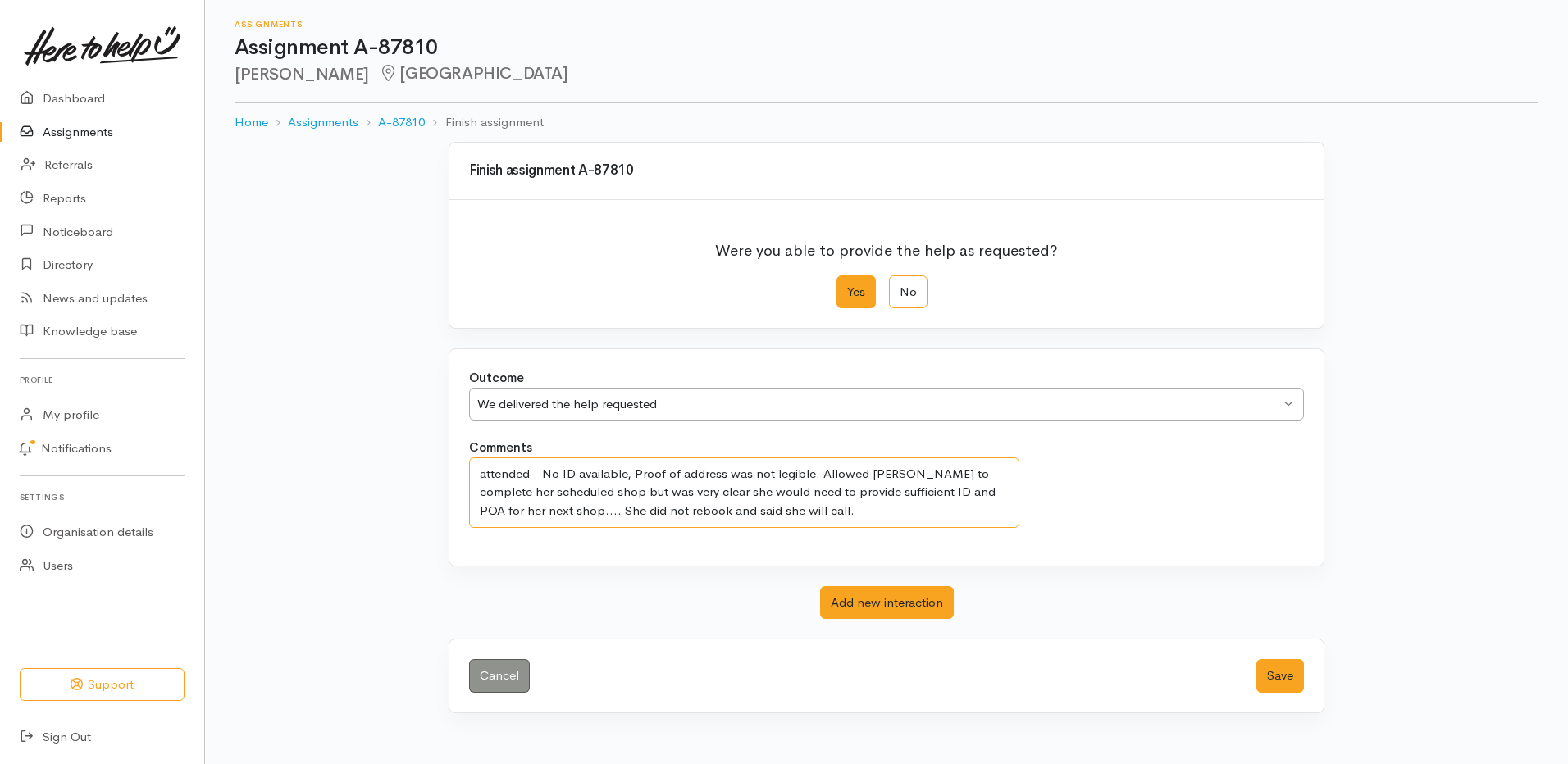
click at [822, 473] on textarea "attended - No ID available, Proof of address was not legible. Allowed Janaya to…" at bounding box center [744, 493] width 550 height 70
click at [525, 495] on textarea "attended - No ID available, Proof of address was not legible. We were very busy…" at bounding box center [744, 493] width 550 height 70
click at [754, 514] on textarea "attended - No ID available, Proof of address was not legible. We were very busy…" at bounding box center [744, 493] width 550 height 70
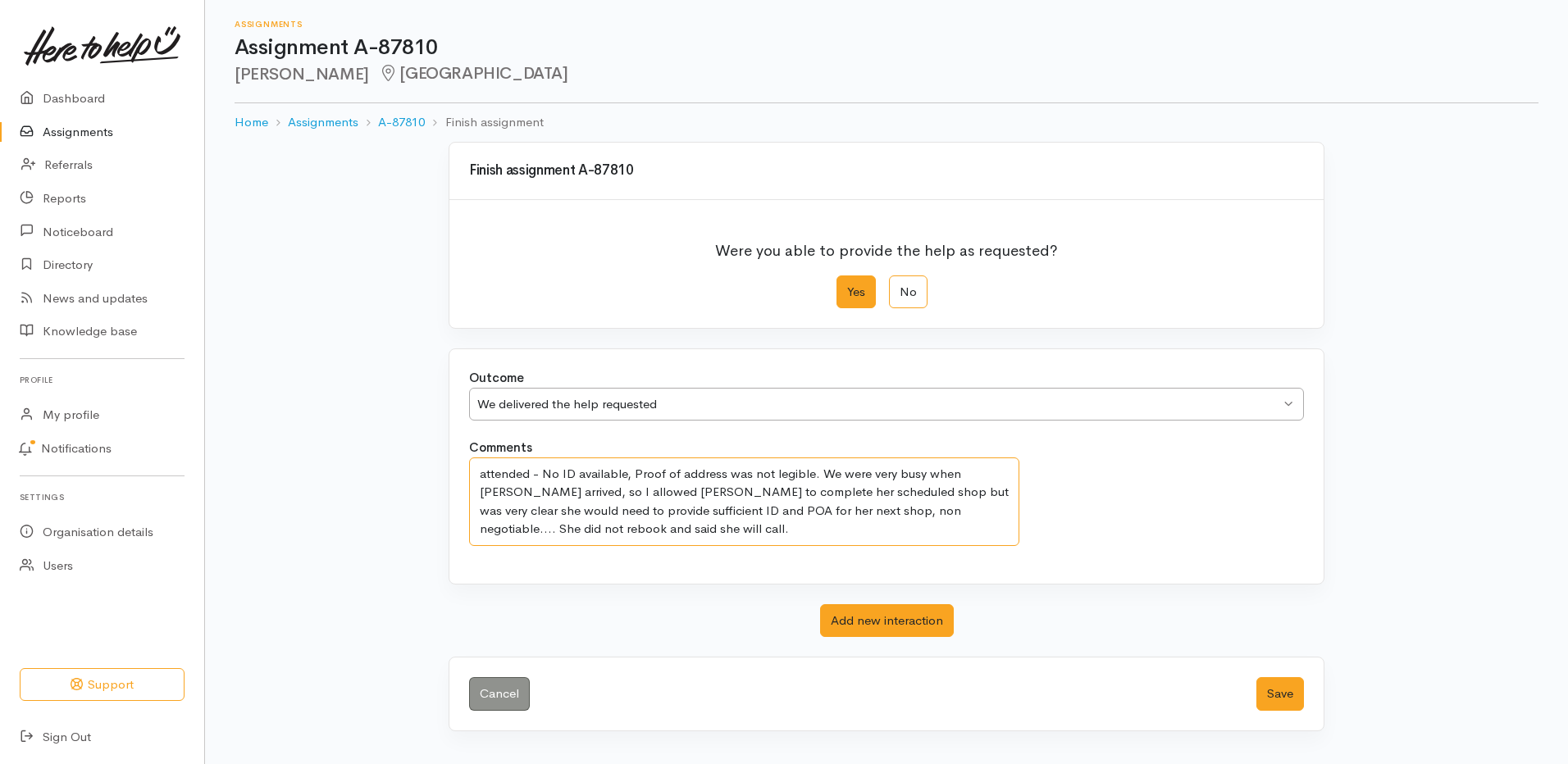
click at [918, 524] on textarea "attended - No ID available, Proof of address was not legible. We were very busy…" at bounding box center [744, 502] width 550 height 89
click at [969, 510] on textarea "attended - No ID available, Proof of address was not legible. We were very busy…" at bounding box center [744, 502] width 550 height 89
click at [656, 530] on textarea "attended - No ID available, Proof of address was not legible. We were very busy…" at bounding box center [744, 502] width 550 height 89
type textarea "attended - No ID available, Proof of address was not legible. We were very busy…"
click at [1261, 688] on button "Save" at bounding box center [1280, 694] width 48 height 33
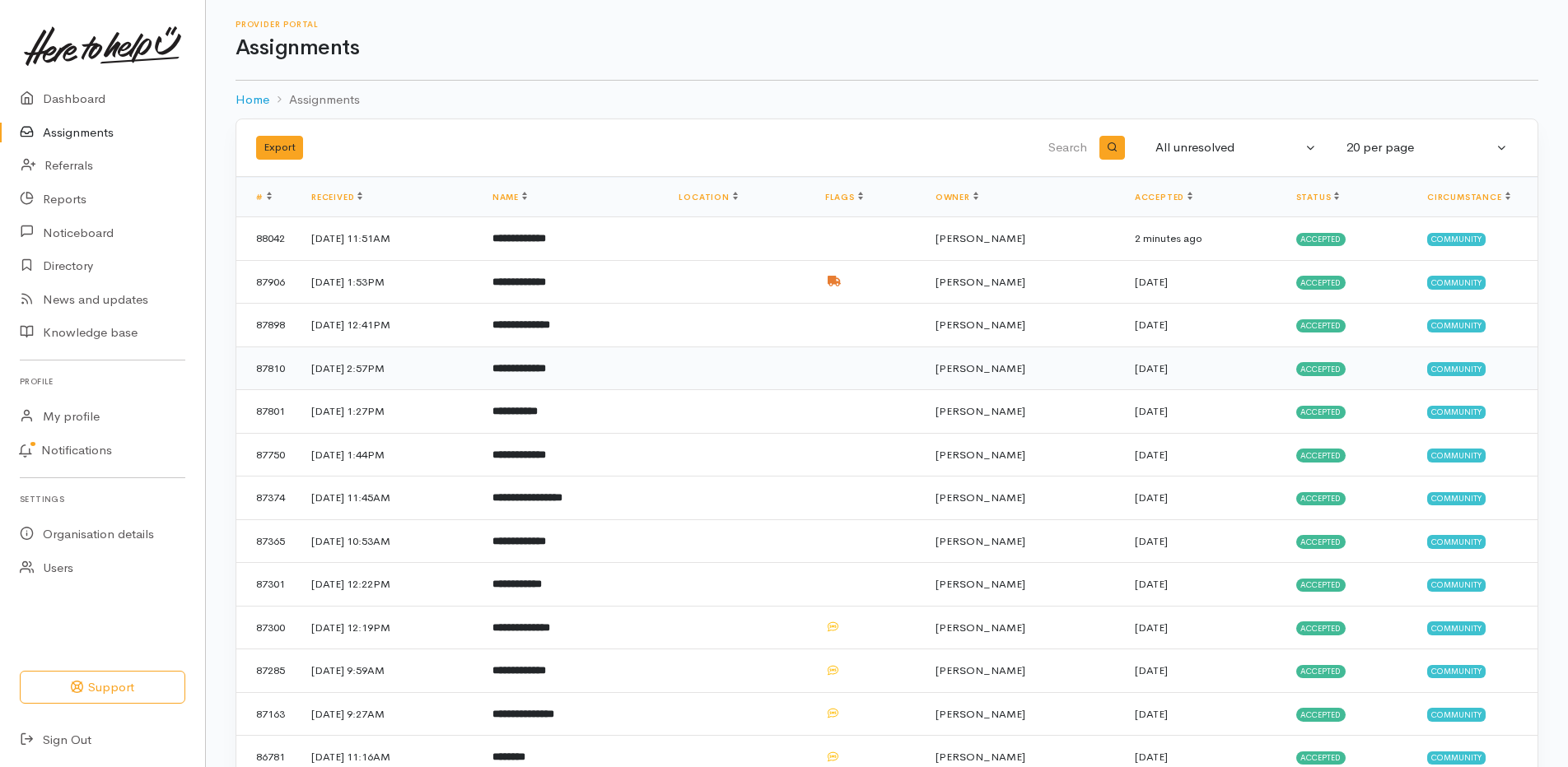
click at [546, 366] on b "**********" at bounding box center [519, 368] width 53 height 11
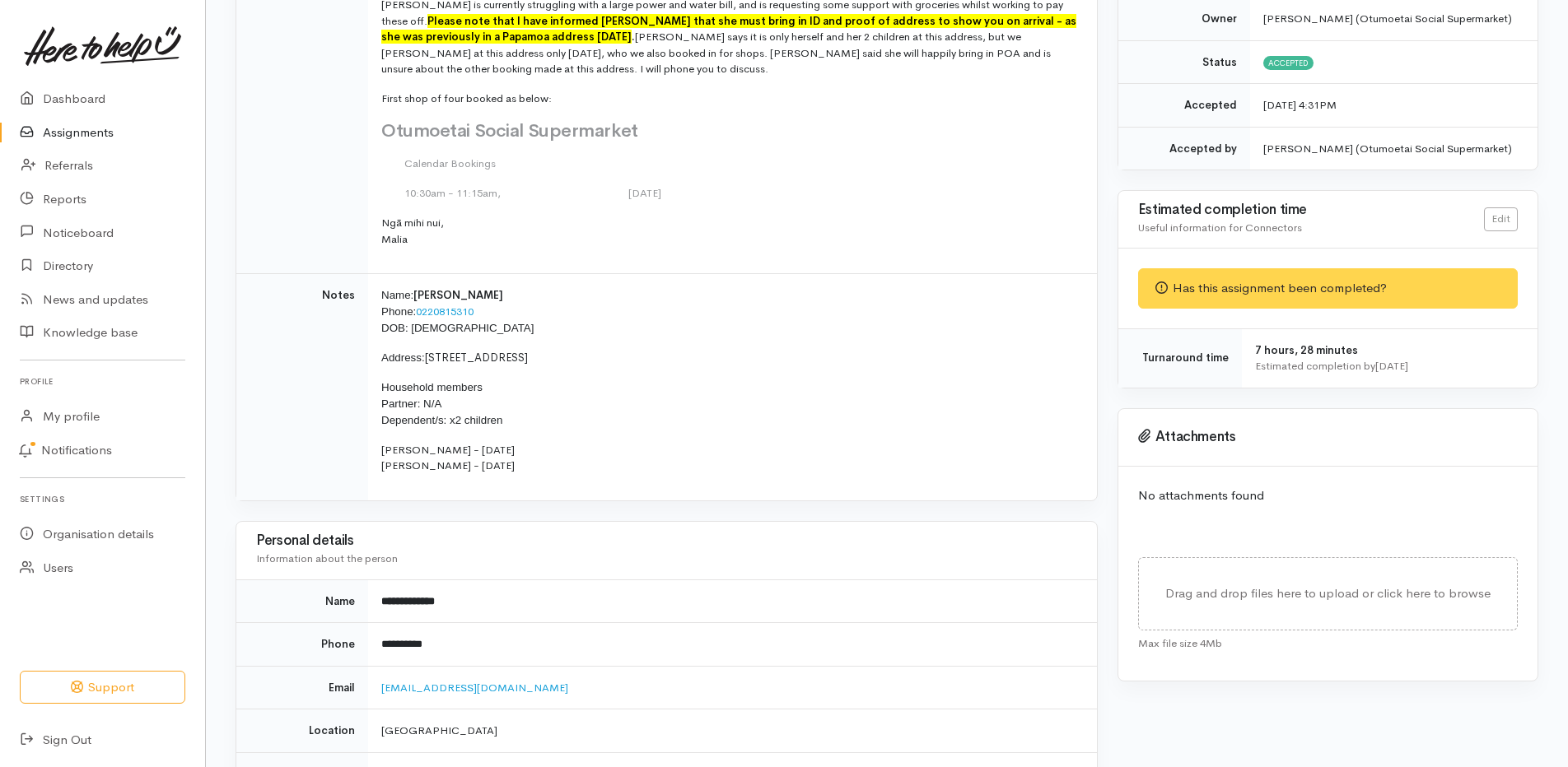
scroll to position [329, 0]
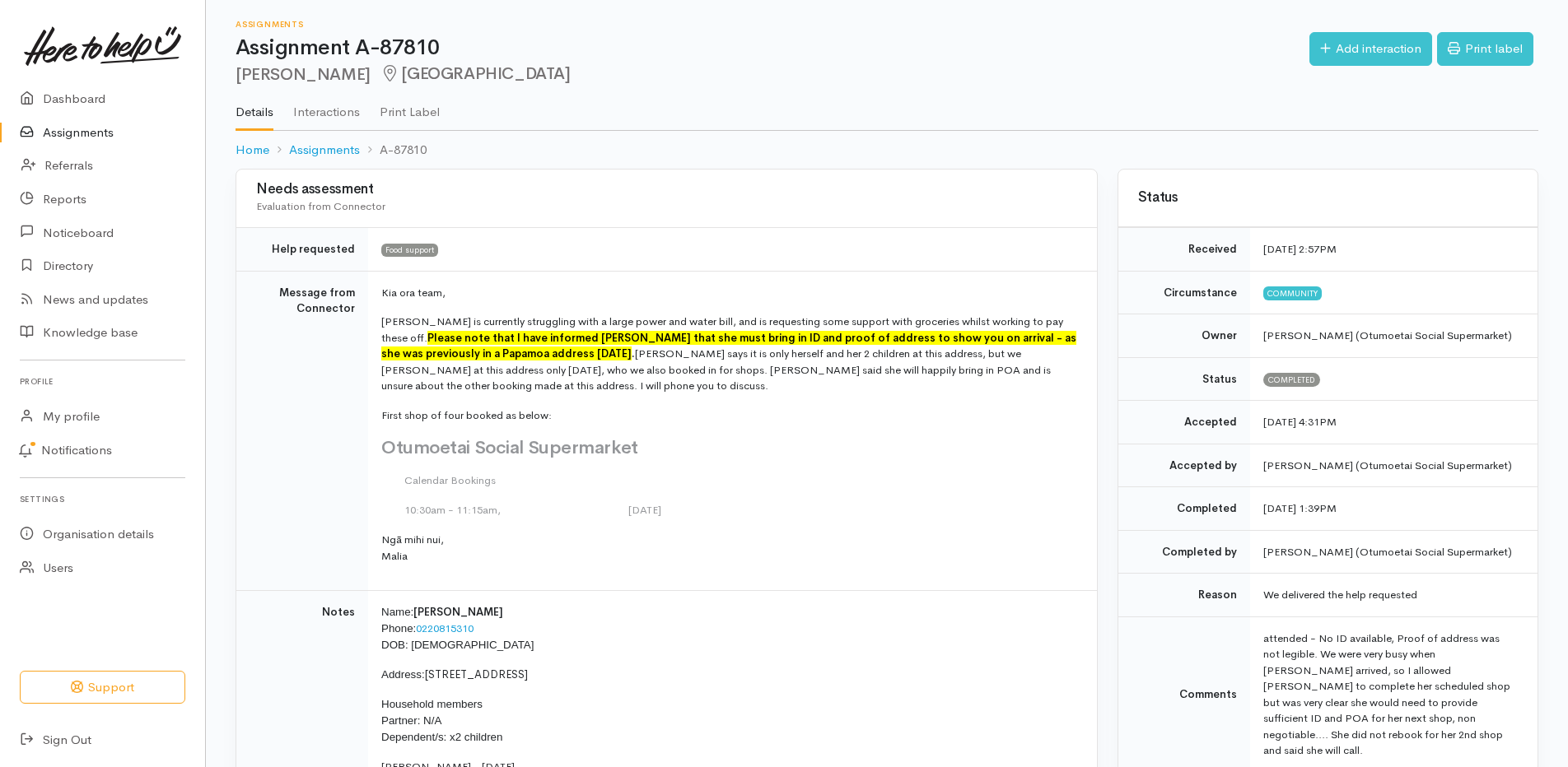
click at [80, 132] on link "Assignments" at bounding box center [102, 133] width 205 height 33
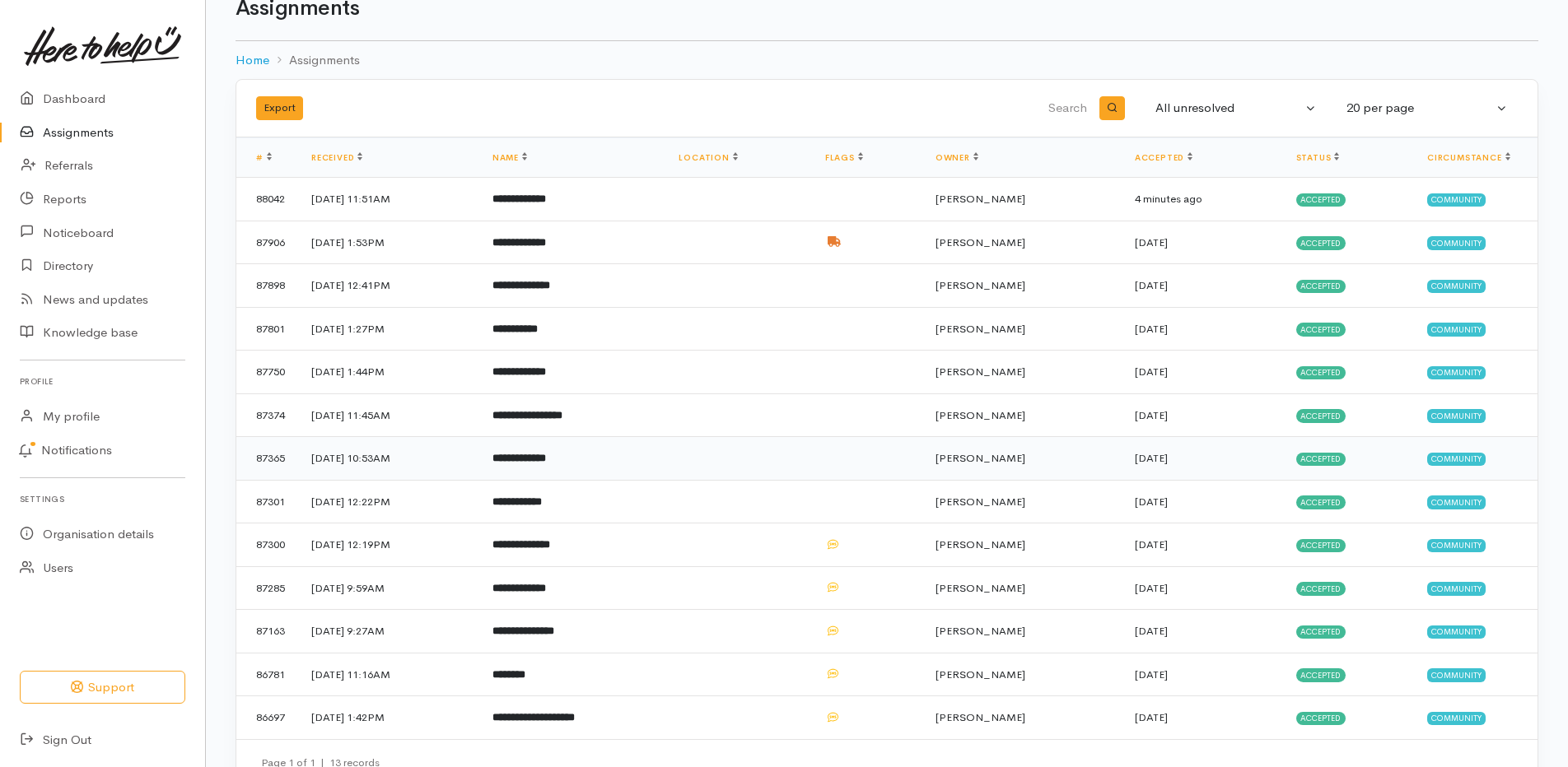
scroll to position [74, 0]
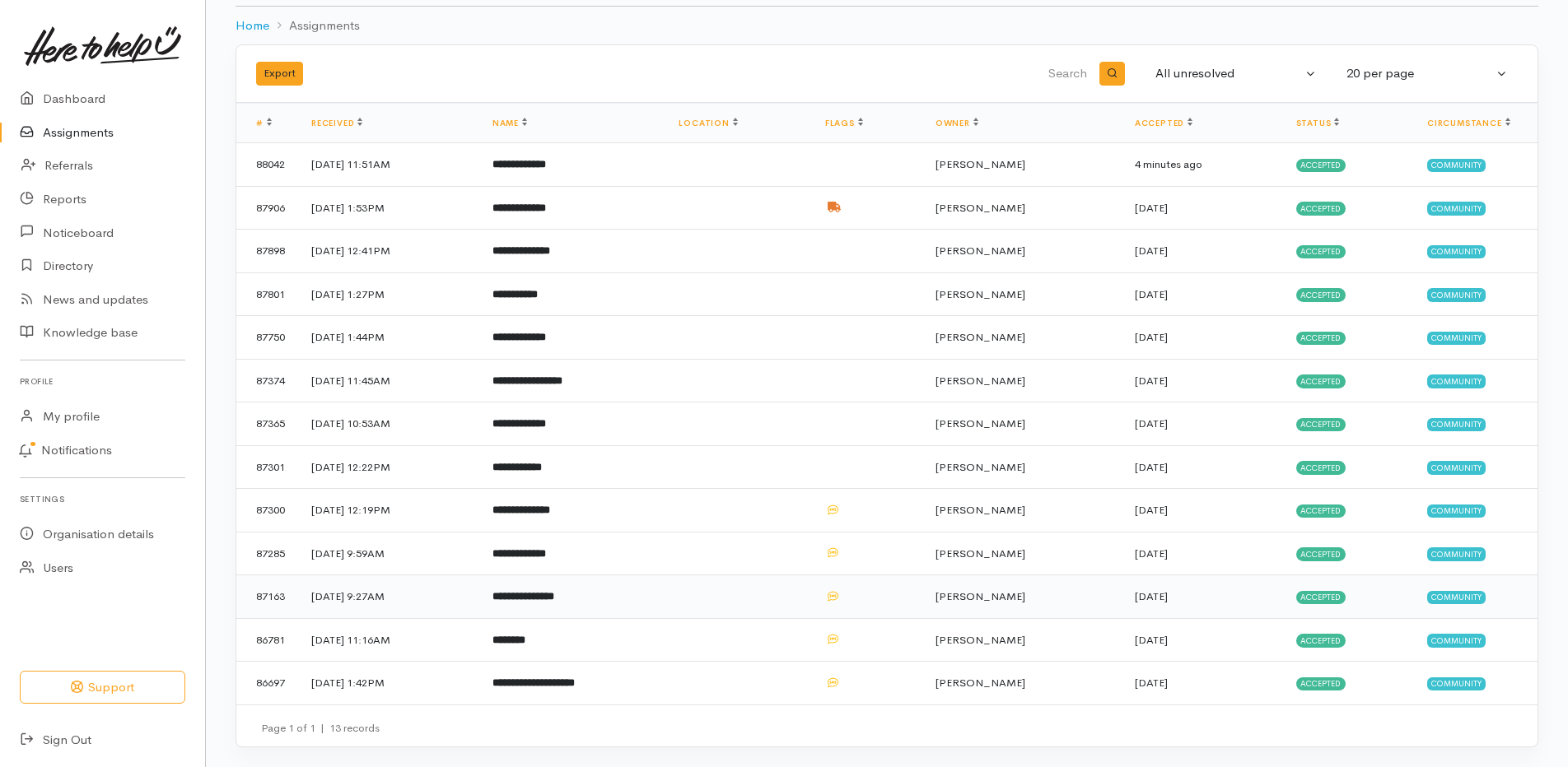
click at [554, 602] on b "**********" at bounding box center [524, 596] width 61 height 11
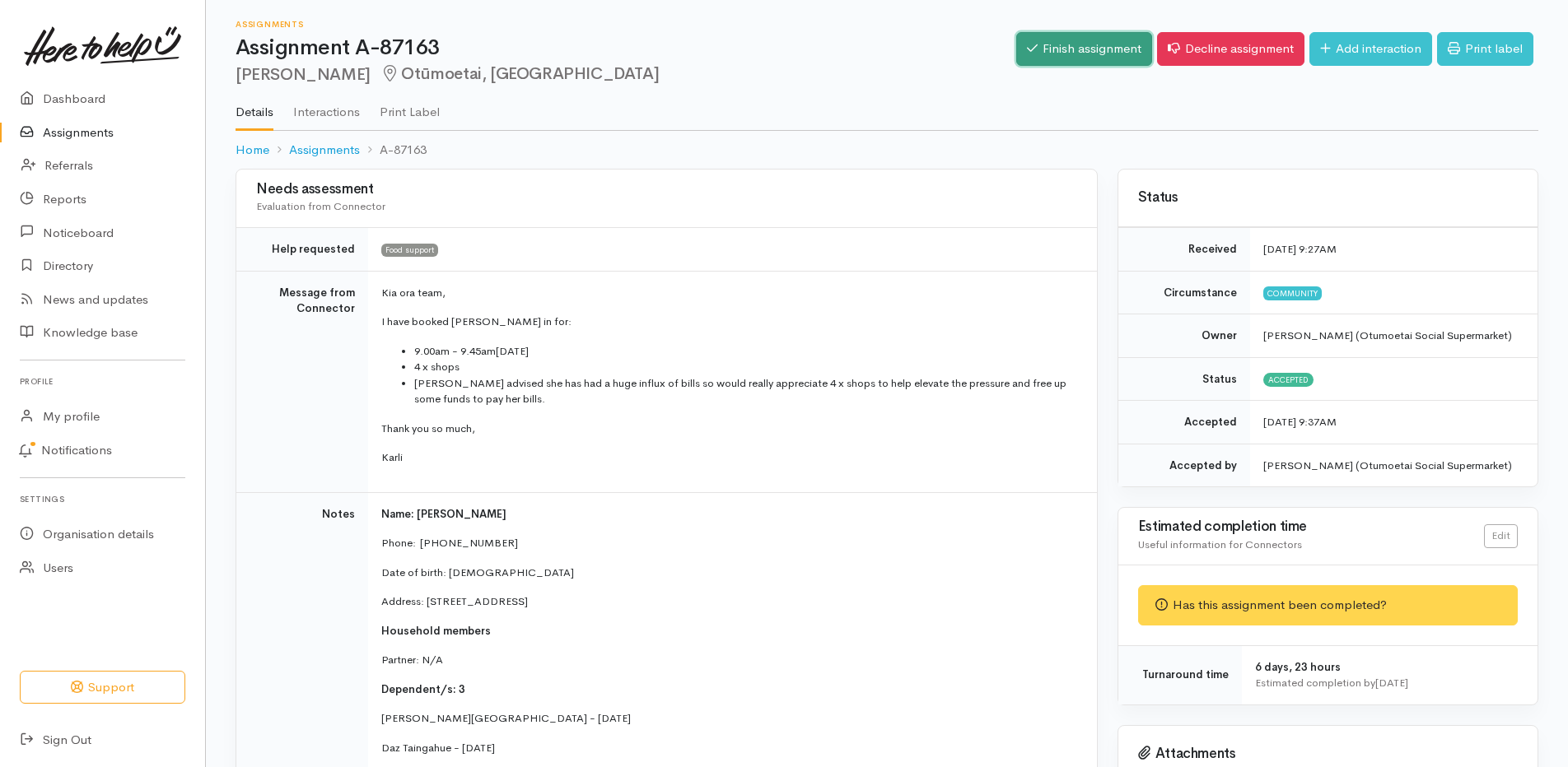
click at [1041, 42] on link "Finish assignment" at bounding box center [1084, 49] width 136 height 33
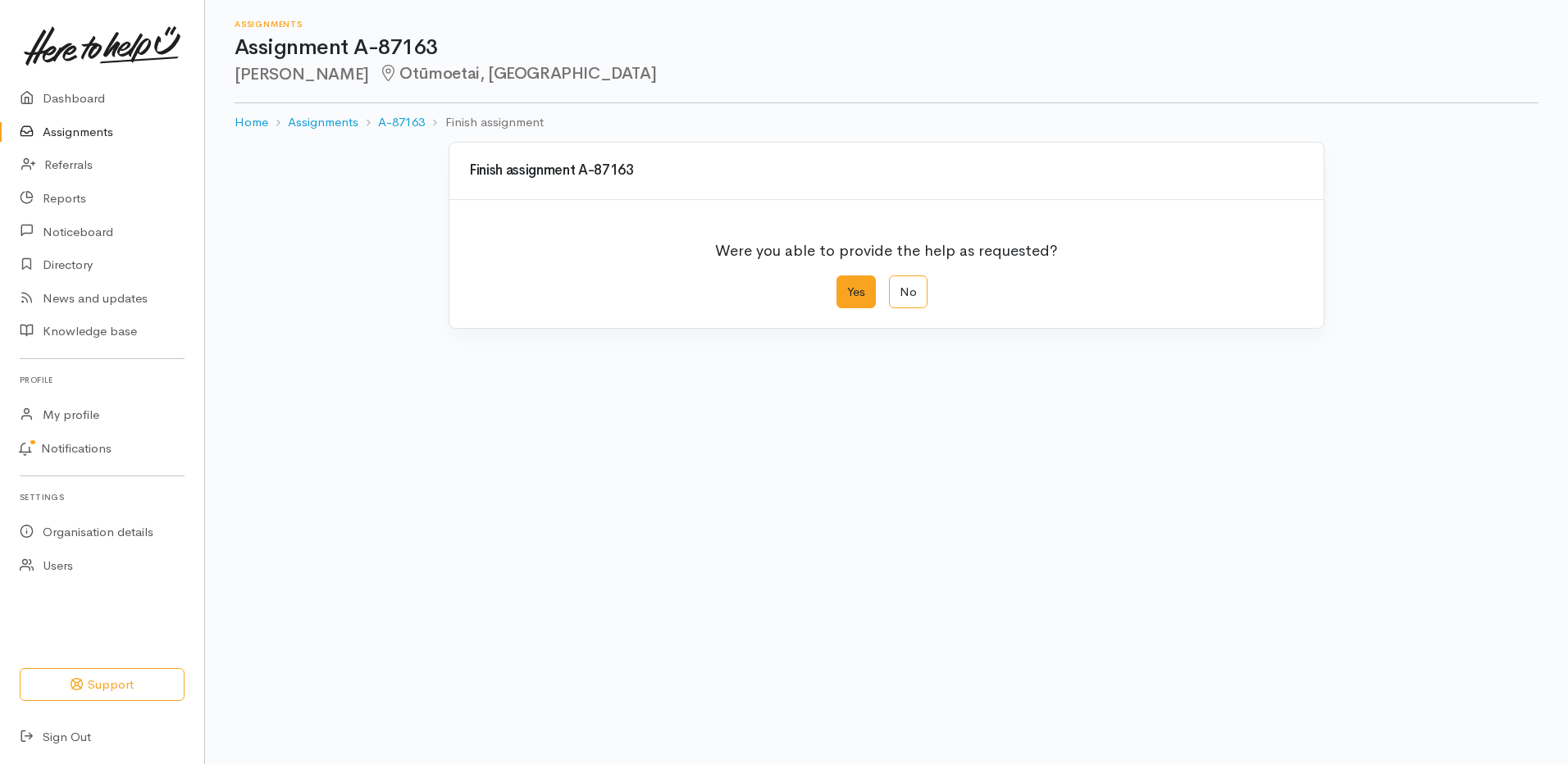
click at [863, 286] on label "Yes" at bounding box center [856, 292] width 40 height 33
click at [847, 286] on input "Yes" at bounding box center [842, 281] width 11 height 11
radio input "true"
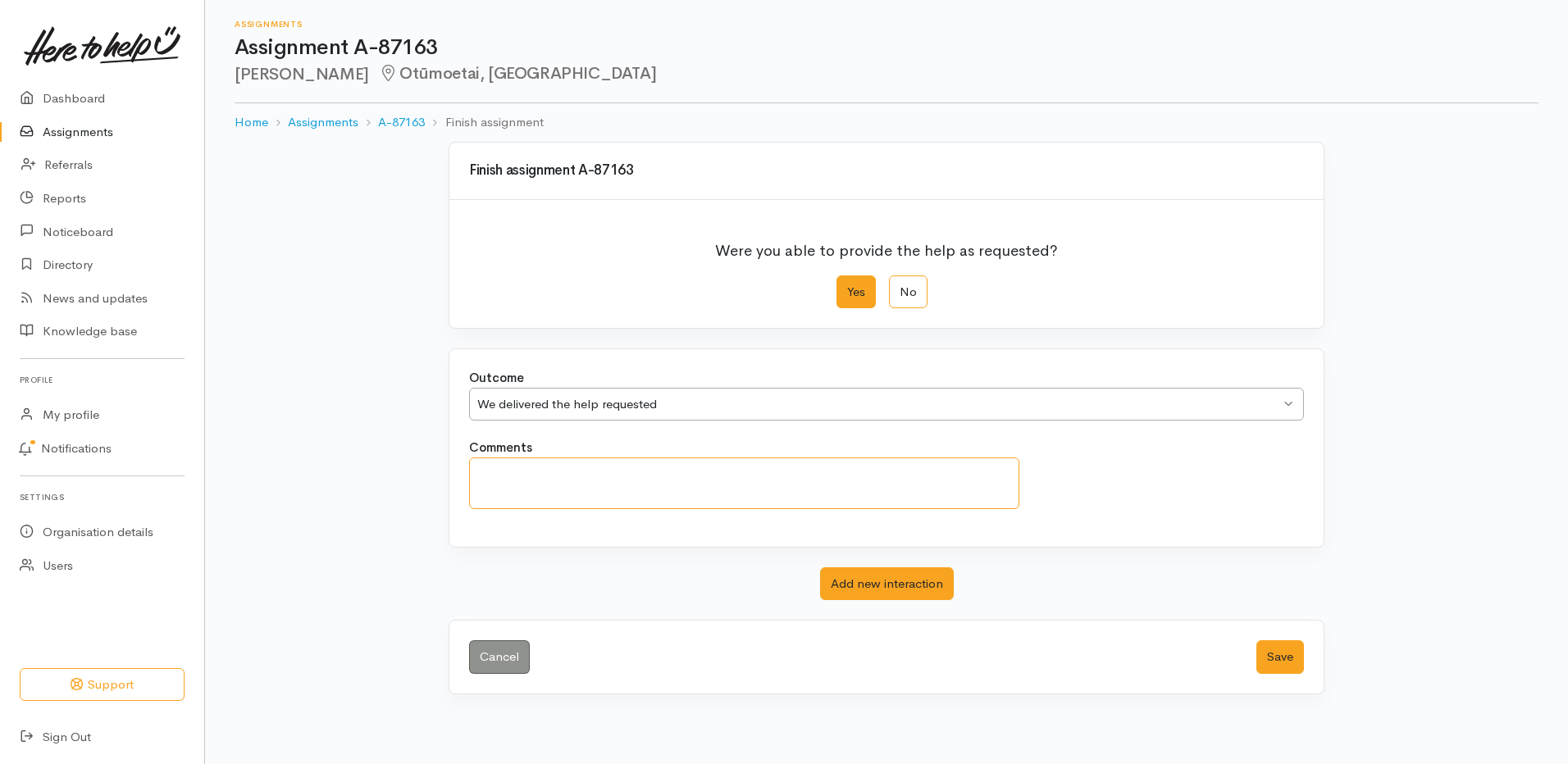
click at [642, 478] on textarea "Comments" at bounding box center [744, 483] width 550 height 51
type textarea "attended"
click at [1274, 652] on button "Save" at bounding box center [1280, 657] width 48 height 33
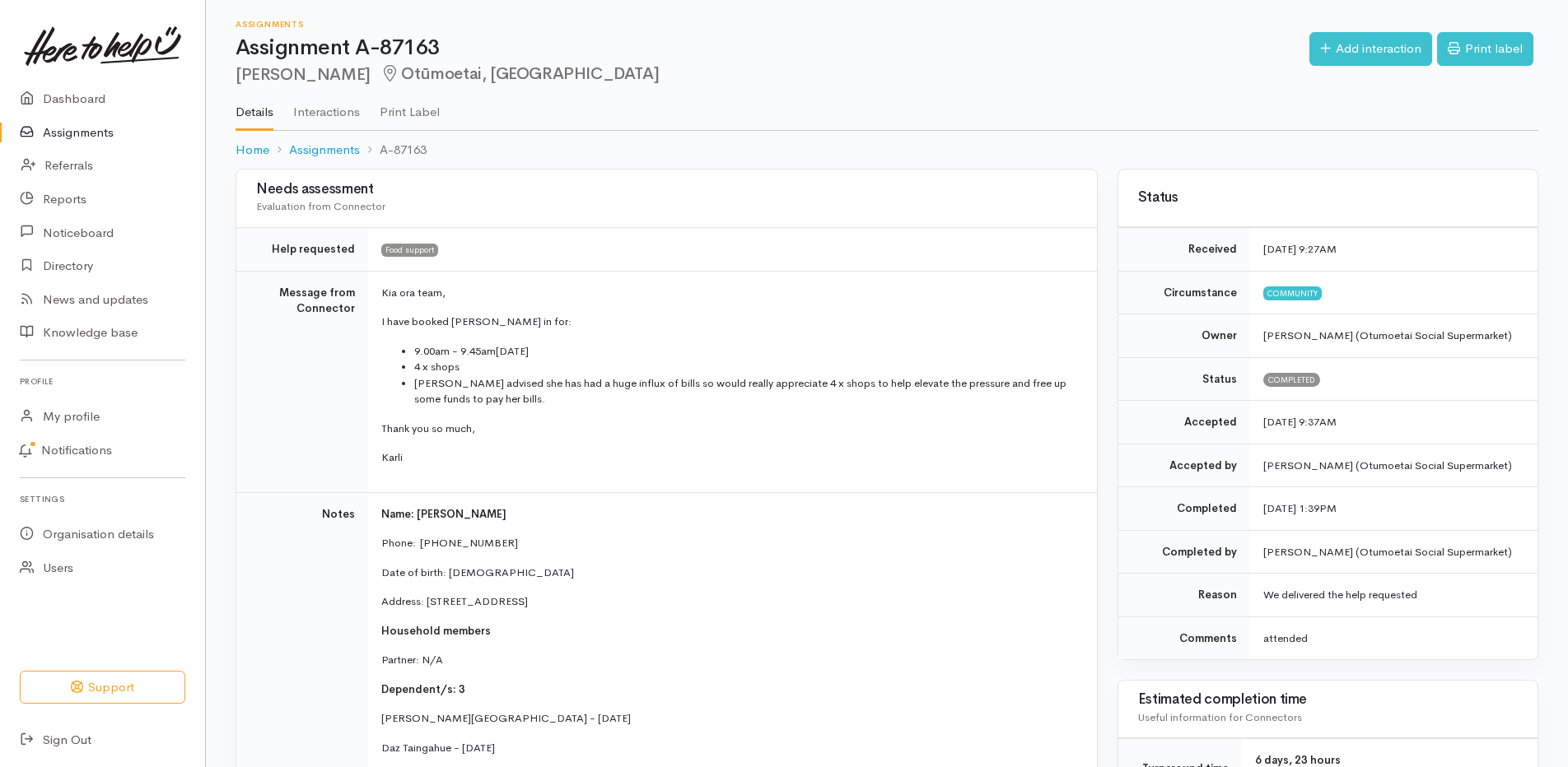
click at [89, 135] on link "Assignments" at bounding box center [102, 133] width 205 height 33
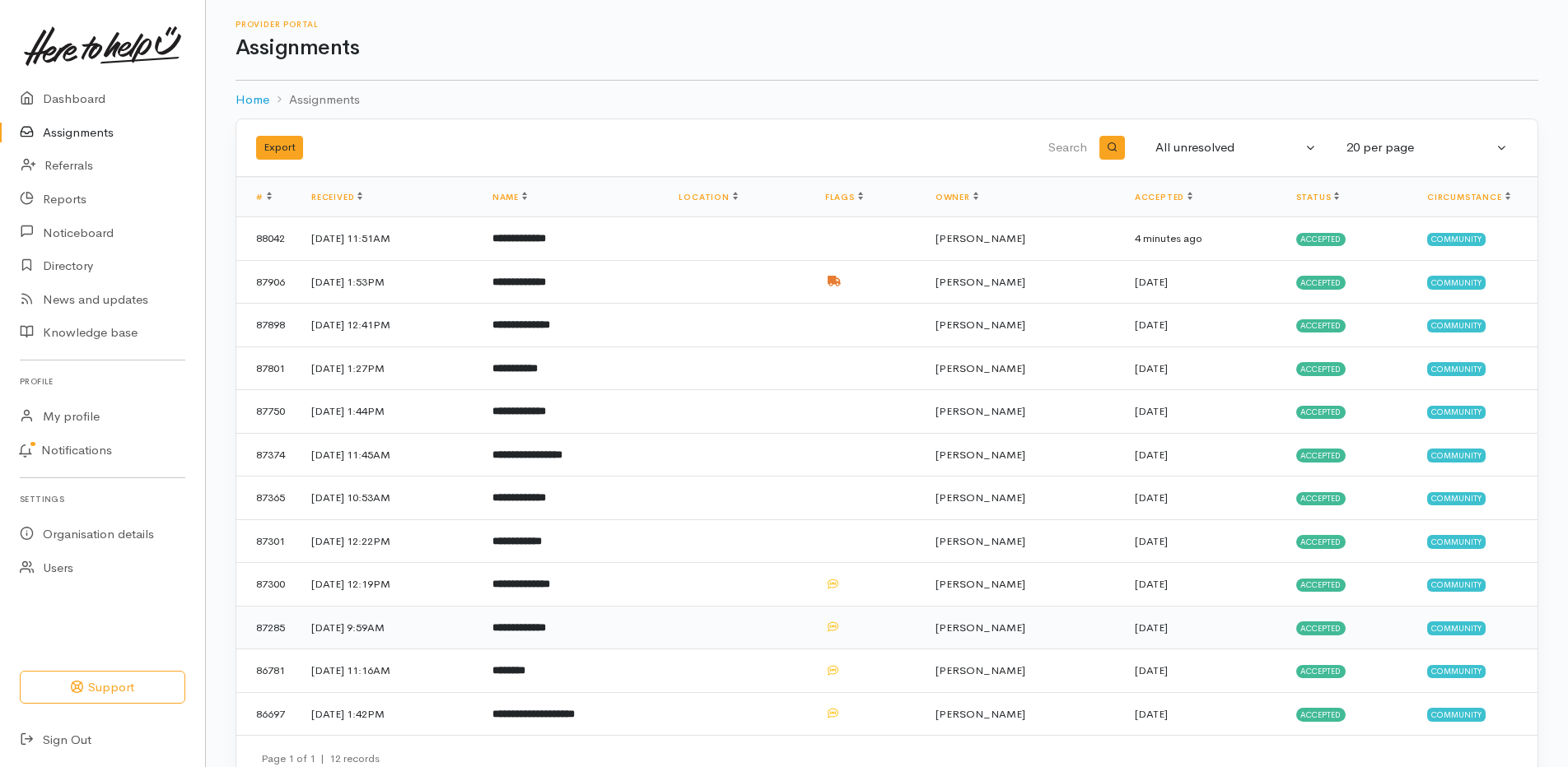
click at [546, 625] on b "**********" at bounding box center [519, 628] width 53 height 11
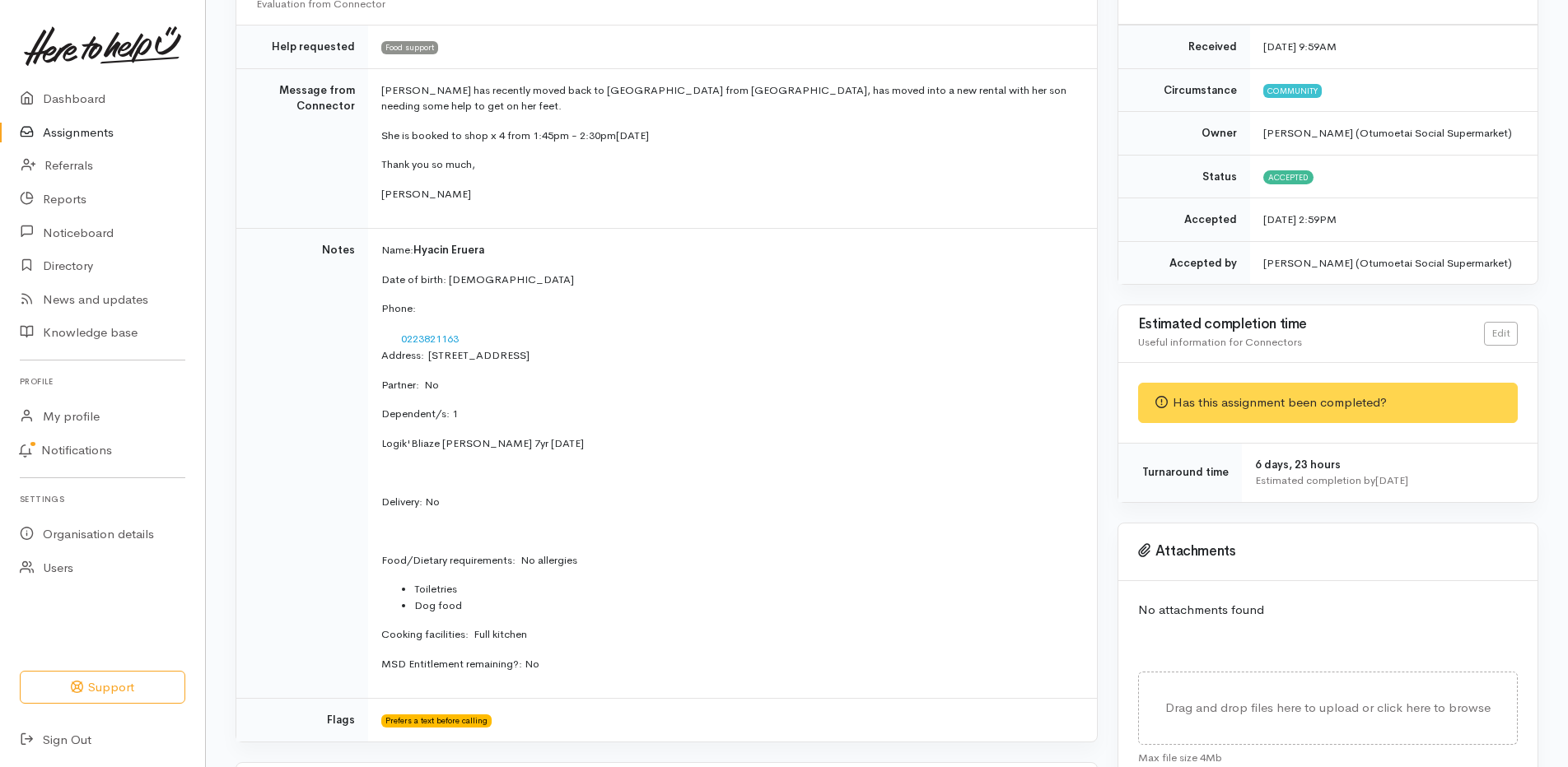
scroll to position [164, 0]
